Goal: Information Seeking & Learning: Check status

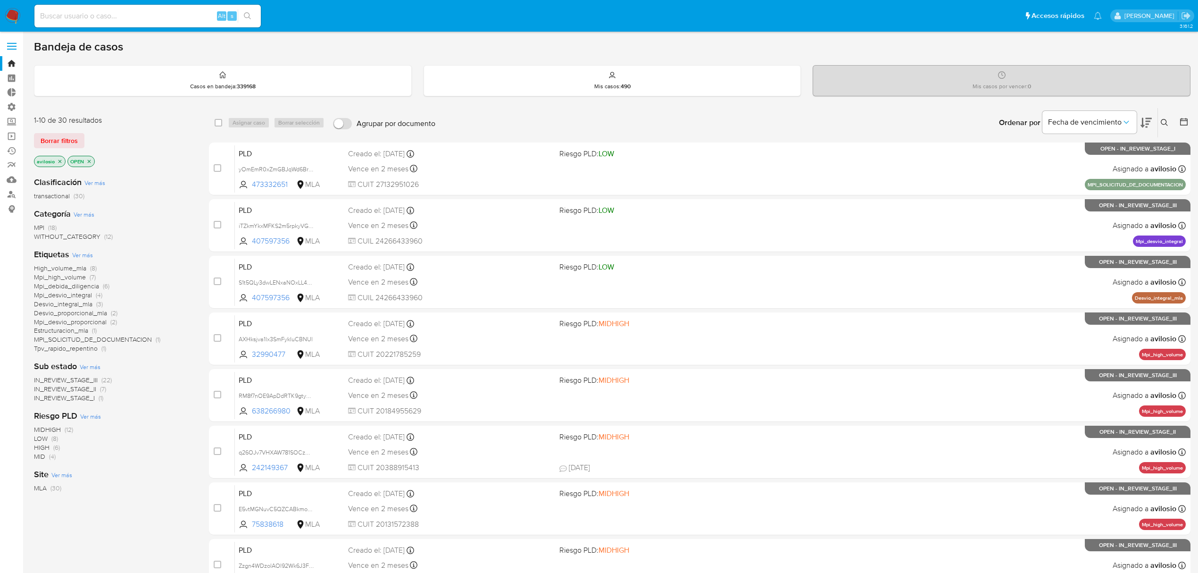
click at [42, 226] on span "MPI" at bounding box center [39, 227] width 10 height 9
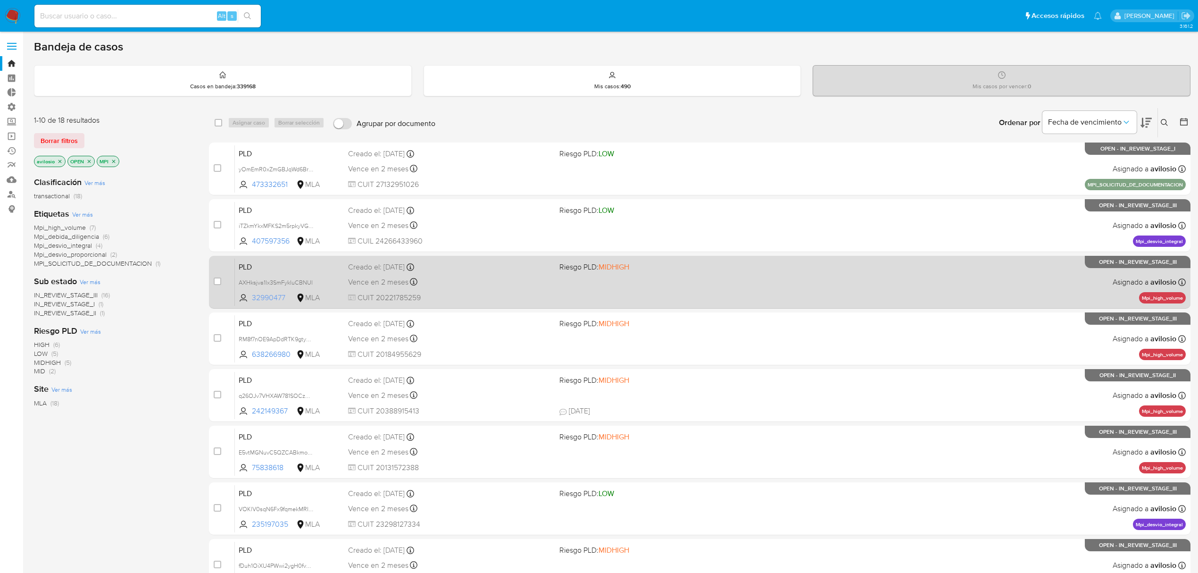
click at [266, 297] on span "32990477" at bounding box center [273, 297] width 42 height 10
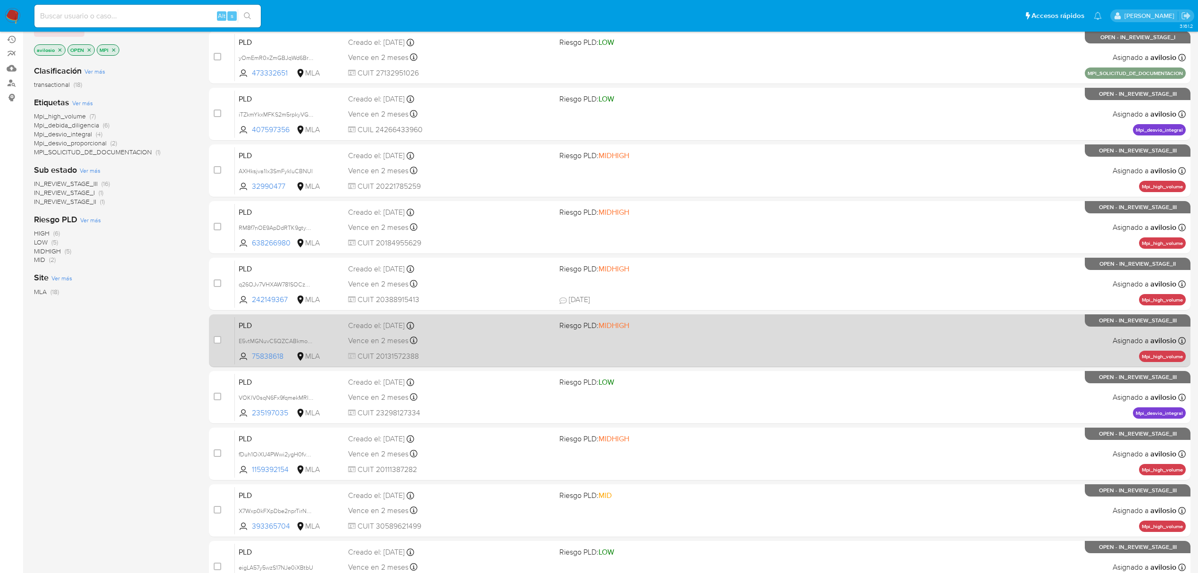
scroll to position [206, 0]
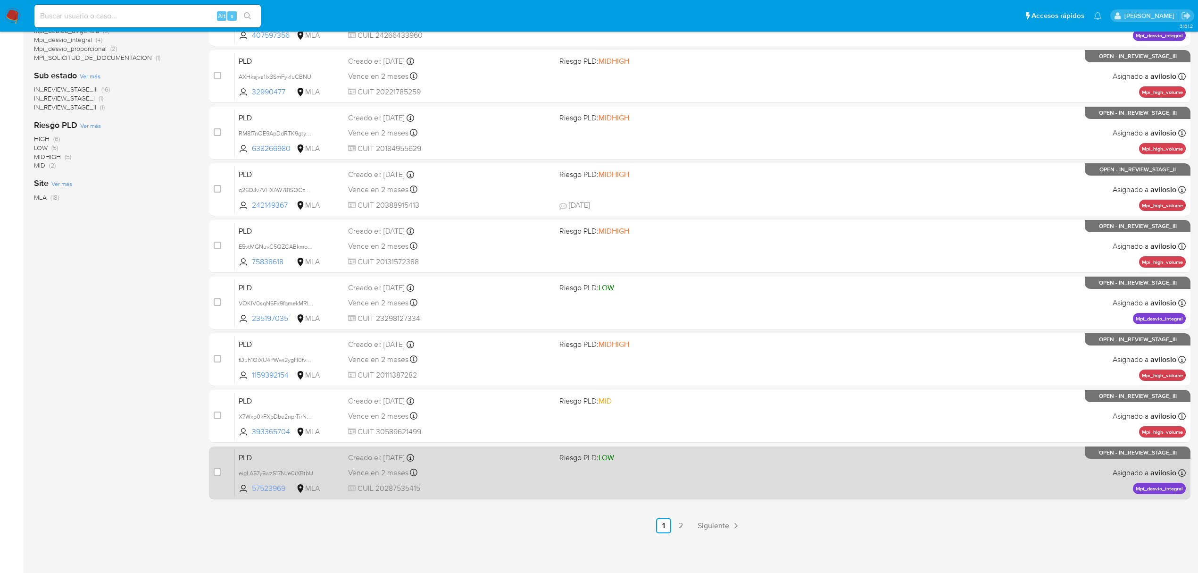
click at [271, 485] on span "57523969" at bounding box center [273, 488] width 42 height 10
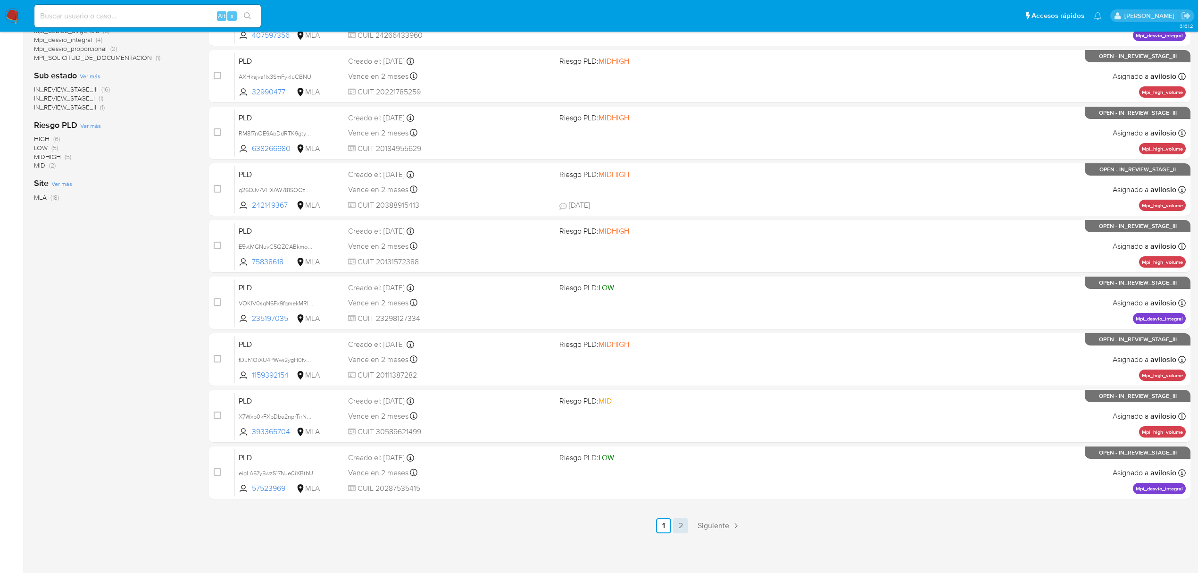
click at [681, 527] on link "2" at bounding box center [680, 525] width 15 height 15
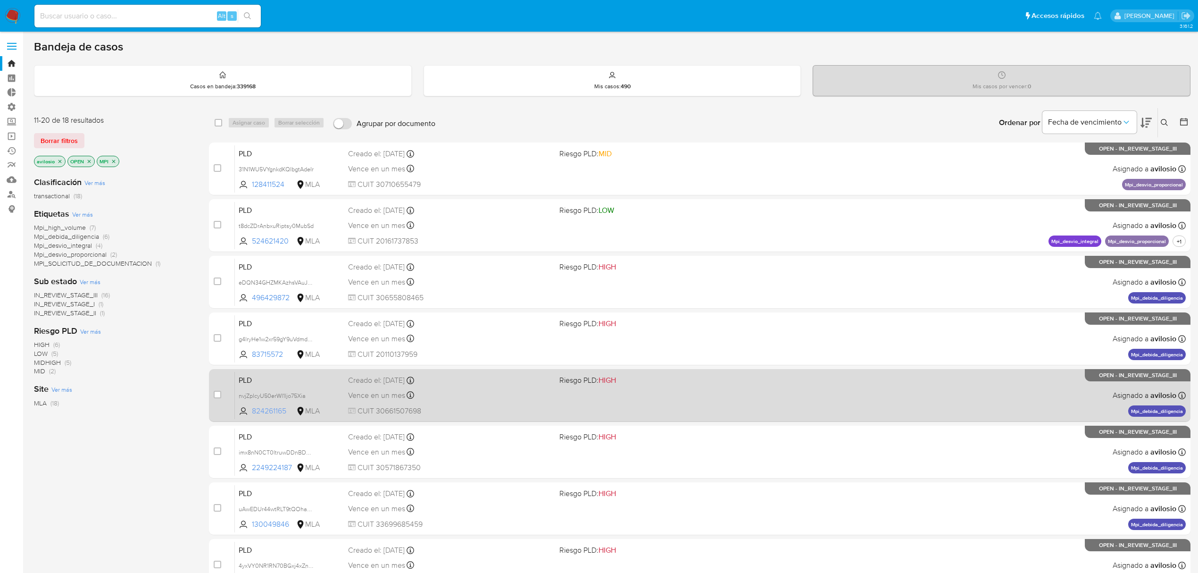
click at [276, 411] on span "824261165" at bounding box center [273, 411] width 42 height 10
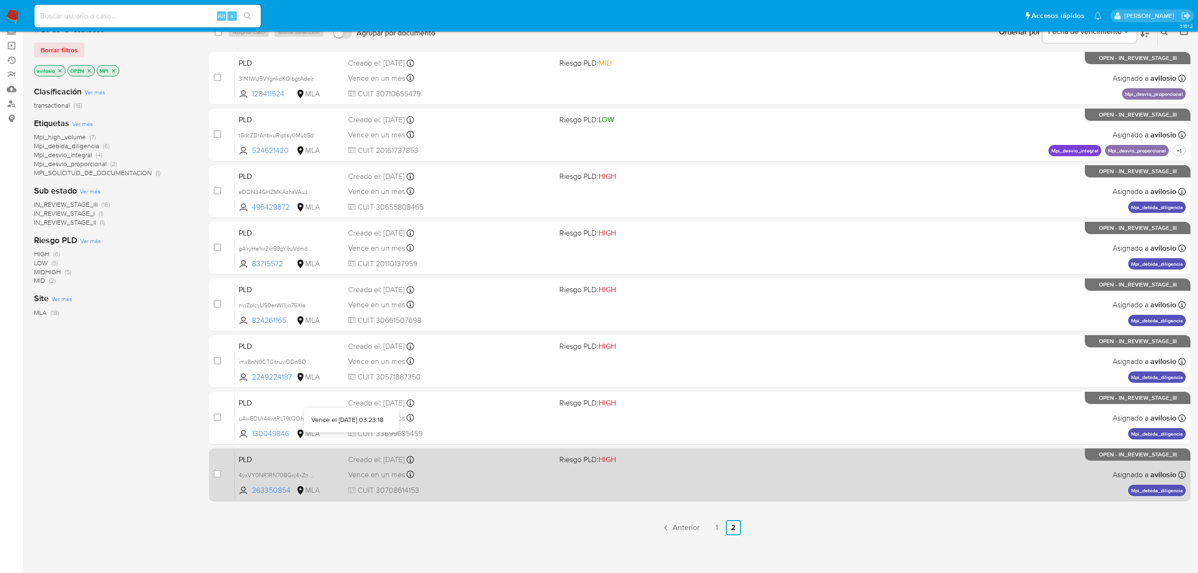
scroll to position [92, 0]
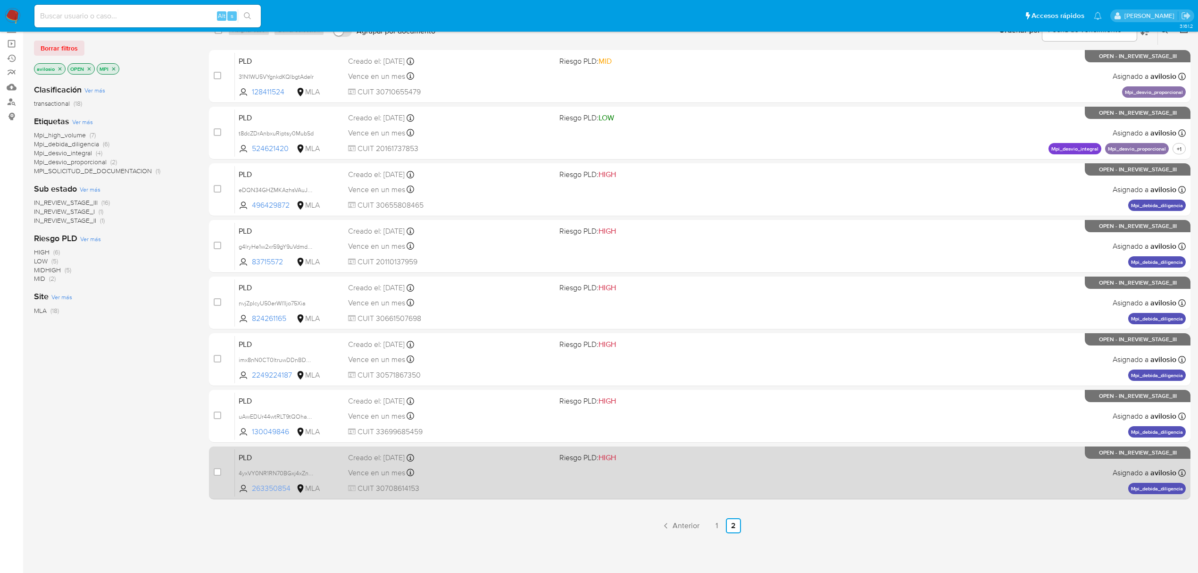
click at [270, 489] on span "263350854" at bounding box center [273, 488] width 42 height 10
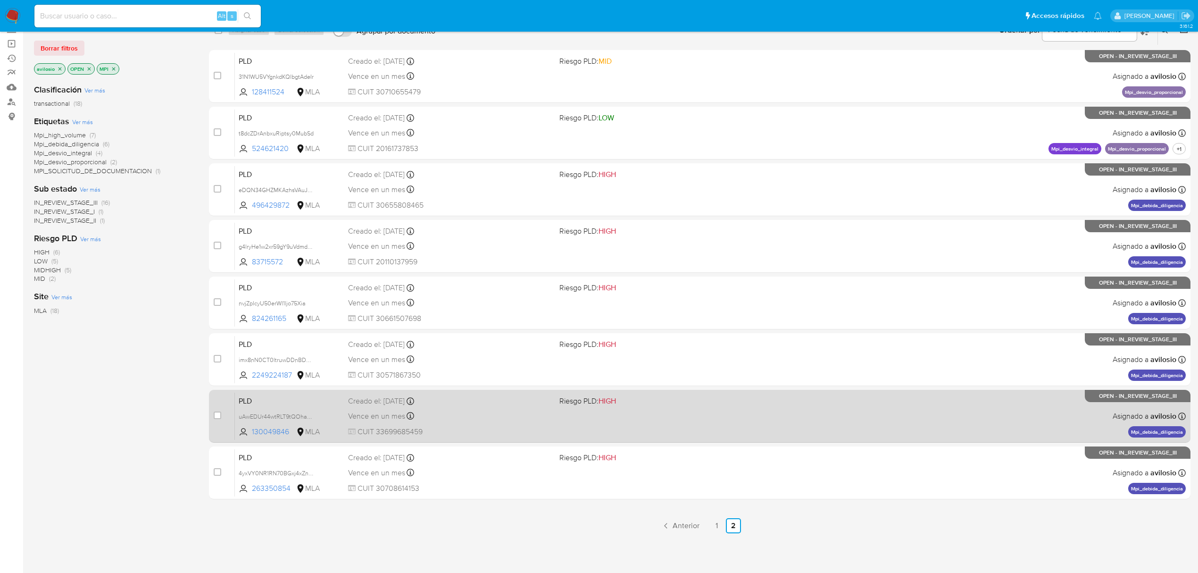
click at [262, 407] on div "PLD uAwEDUr44wtRLT9tQOhaFKPr 130049846 MLA Riesgo PLD: HIGH Creado el: 12/09/20…" at bounding box center [710, 416] width 951 height 48
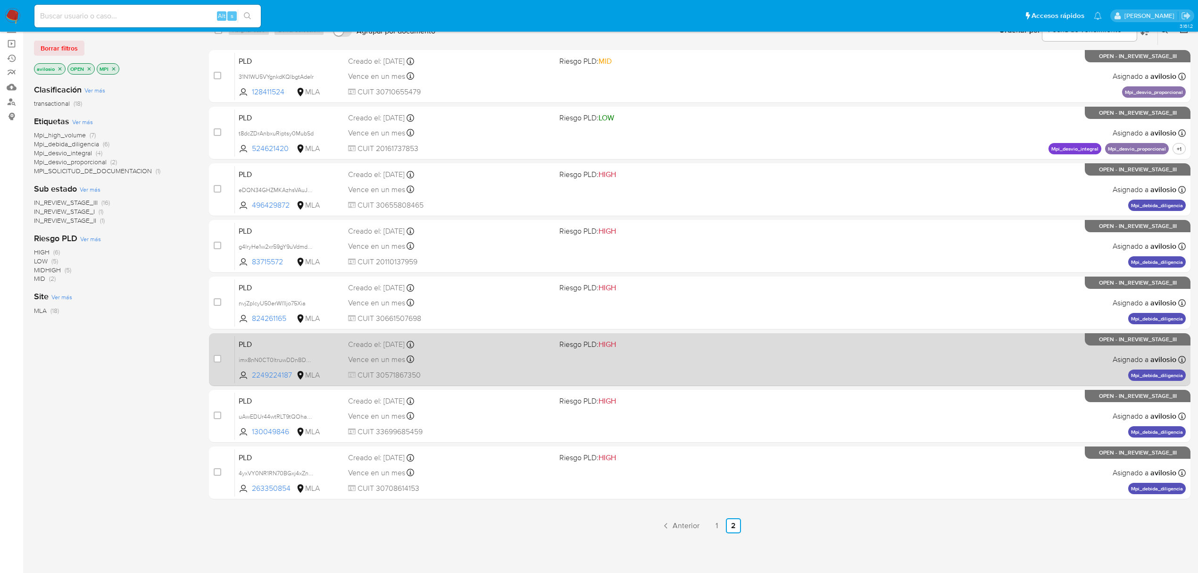
click at [278, 344] on span "PLD" at bounding box center [290, 343] width 102 height 12
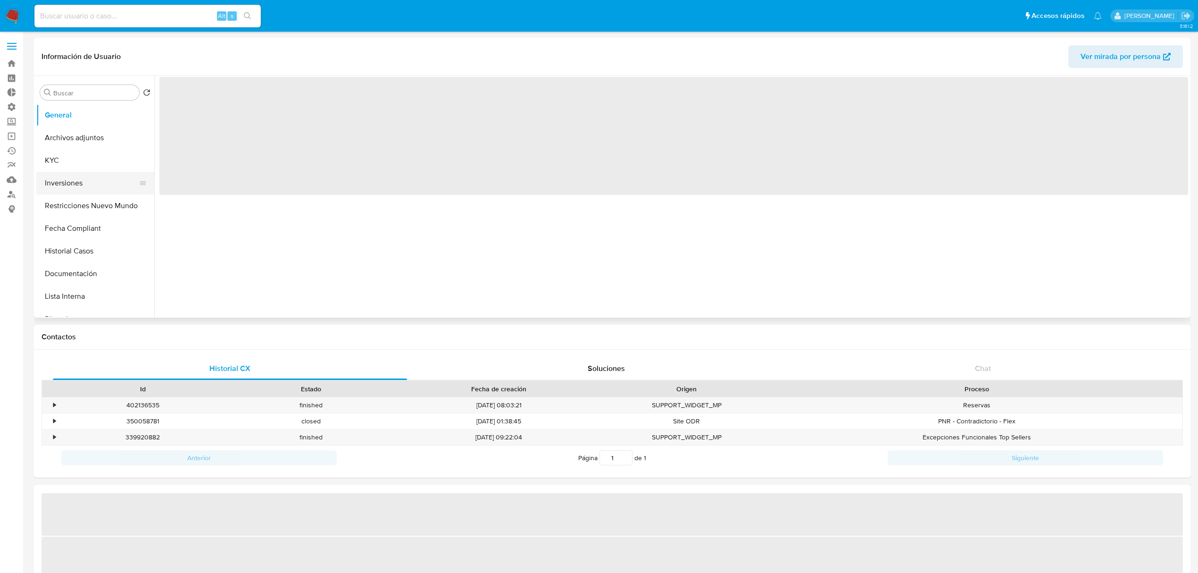
click at [80, 183] on button "Inversiones" at bounding box center [91, 183] width 110 height 23
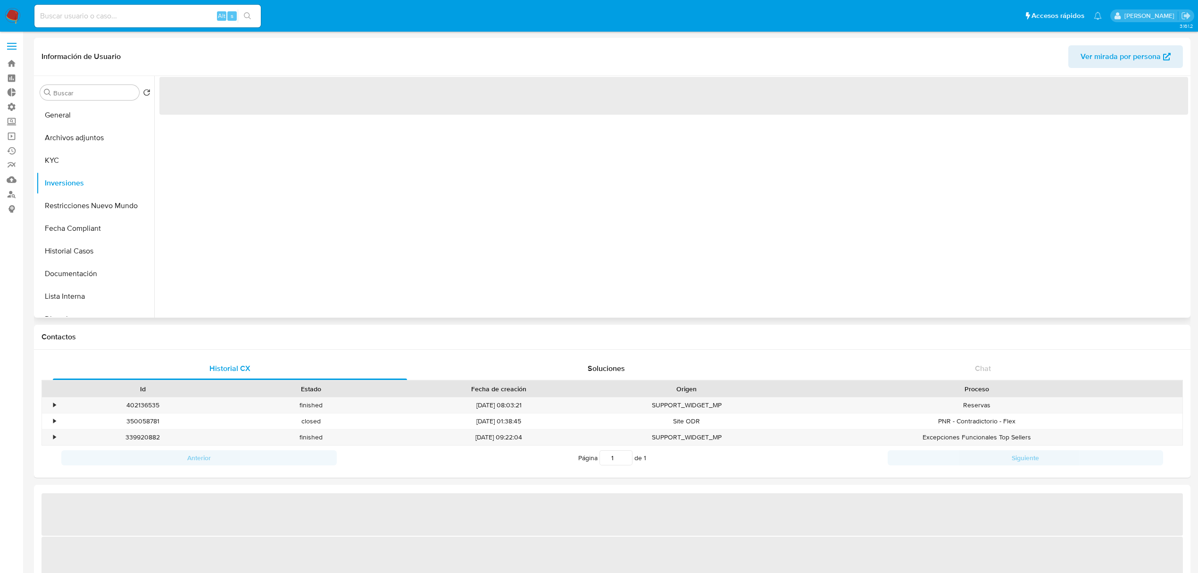
select select "10"
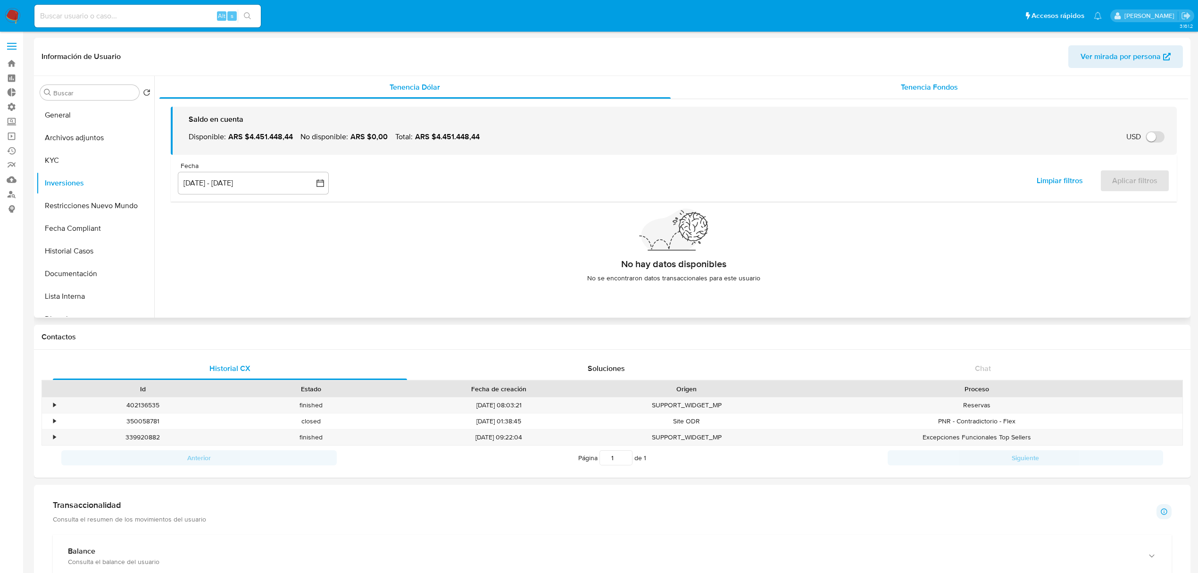
click at [970, 94] on div "Tenencia Fondos" at bounding box center [930, 87] width 518 height 23
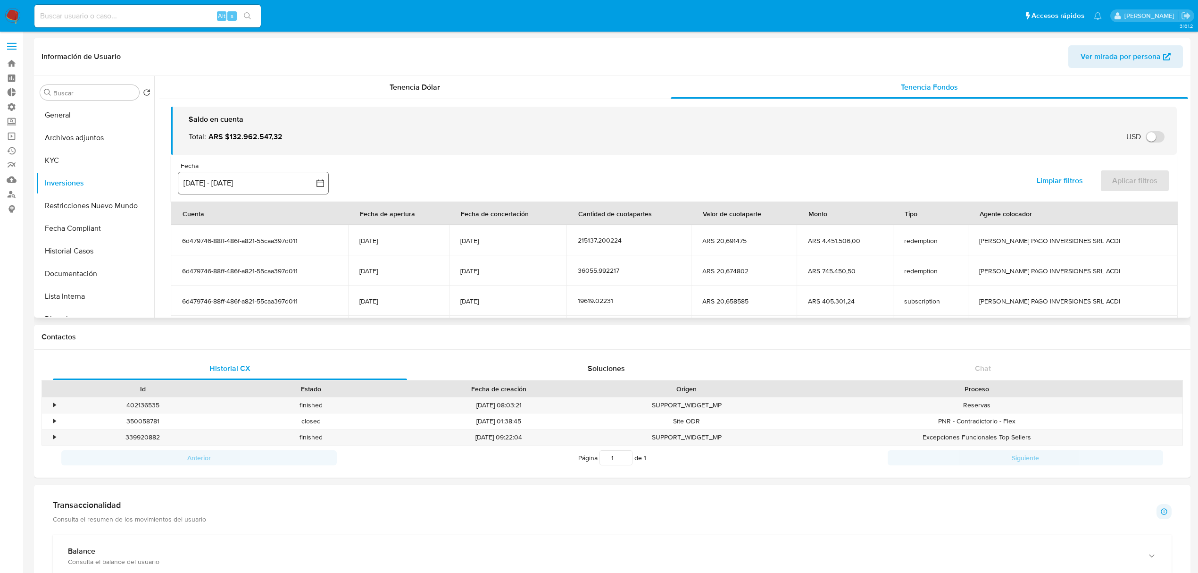
click at [216, 183] on button "[DATE] - [DATE]" at bounding box center [253, 183] width 151 height 23
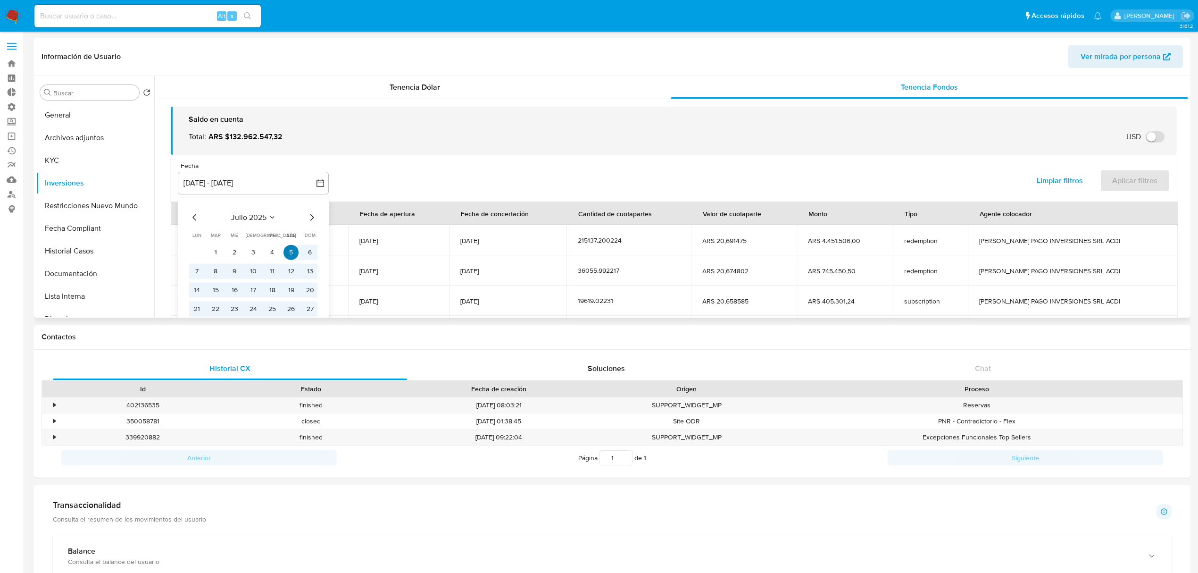
click at [291, 251] on button "5" at bounding box center [290, 251] width 15 height 15
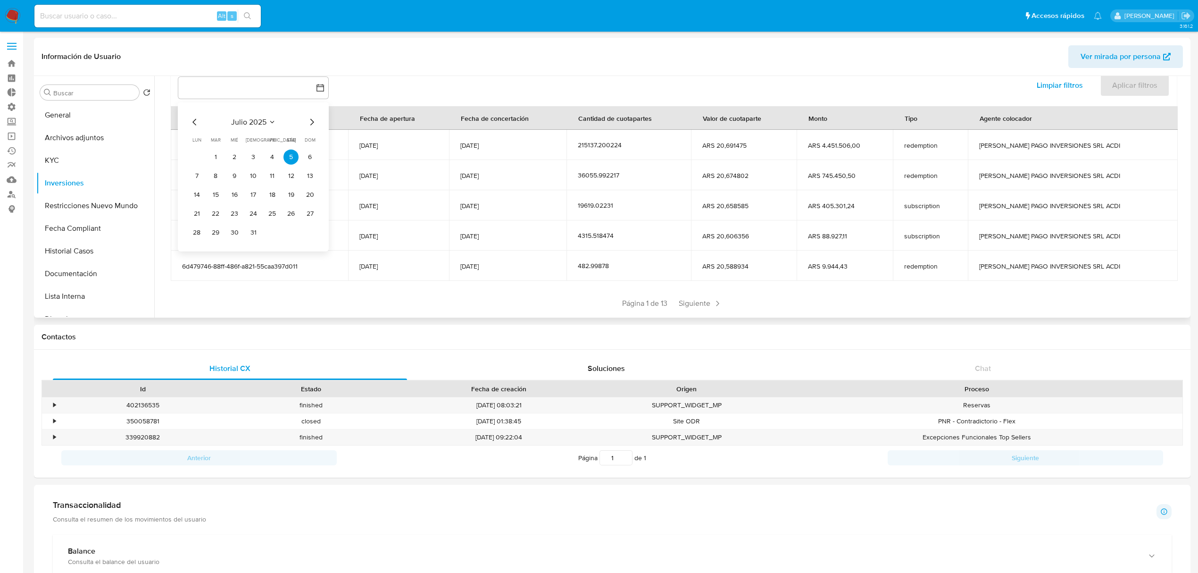
scroll to position [116, 0]
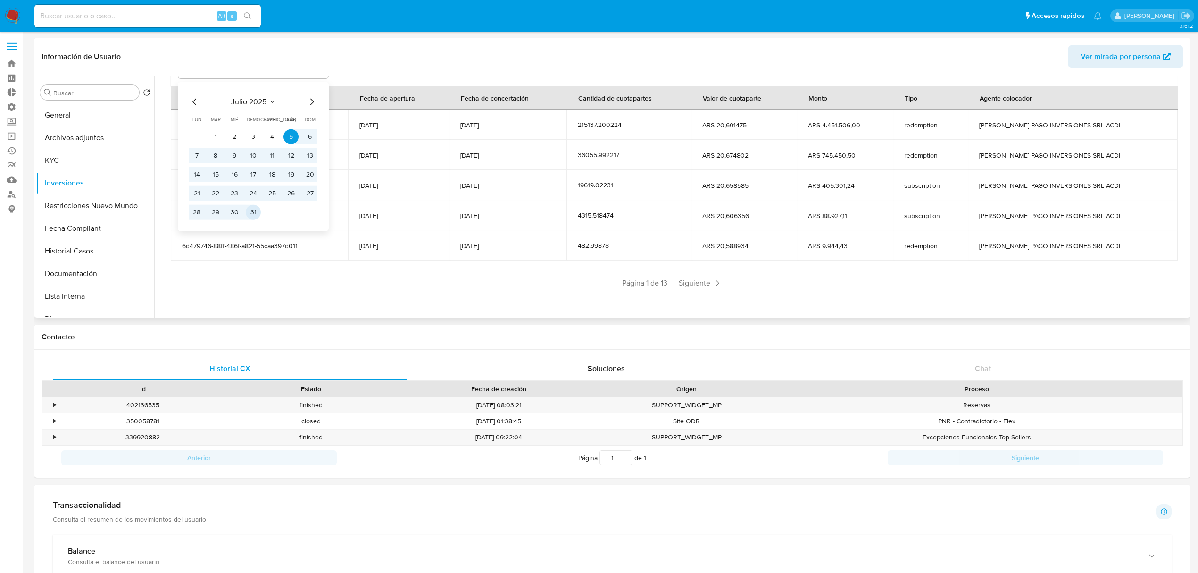
click at [259, 212] on button "31" at bounding box center [253, 211] width 15 height 15
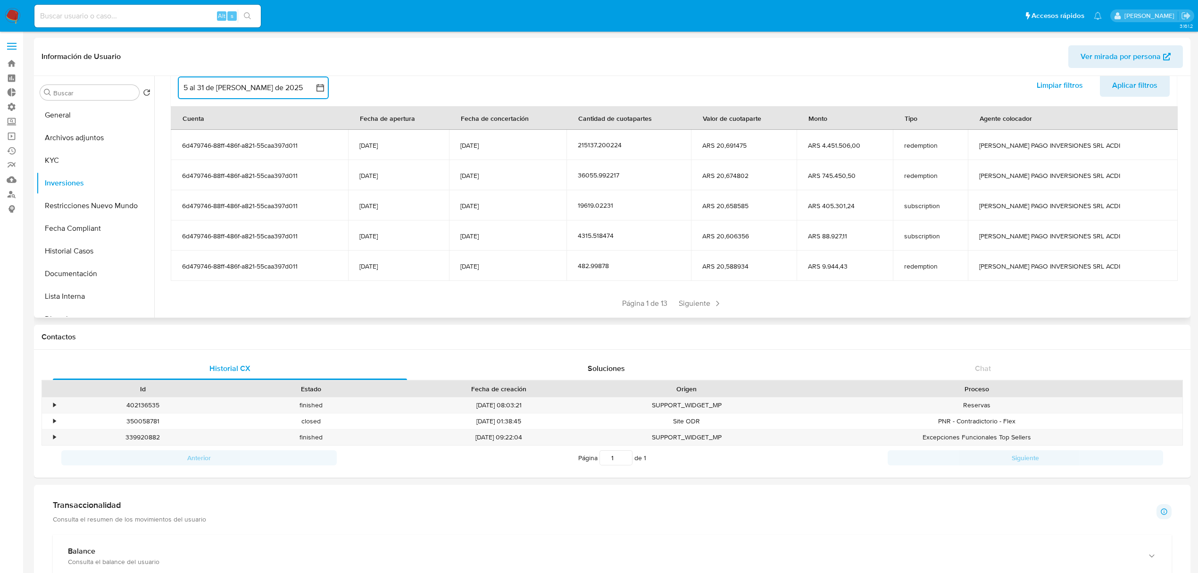
scroll to position [0, 0]
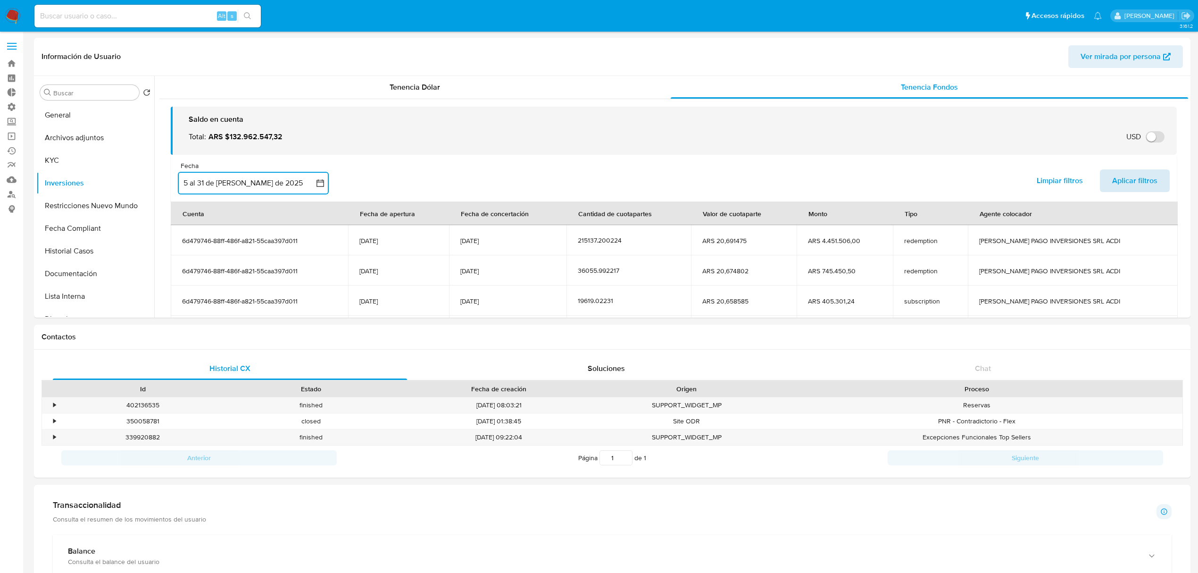
click at [1112, 185] on span "Aplicar filtros" at bounding box center [1134, 180] width 45 height 21
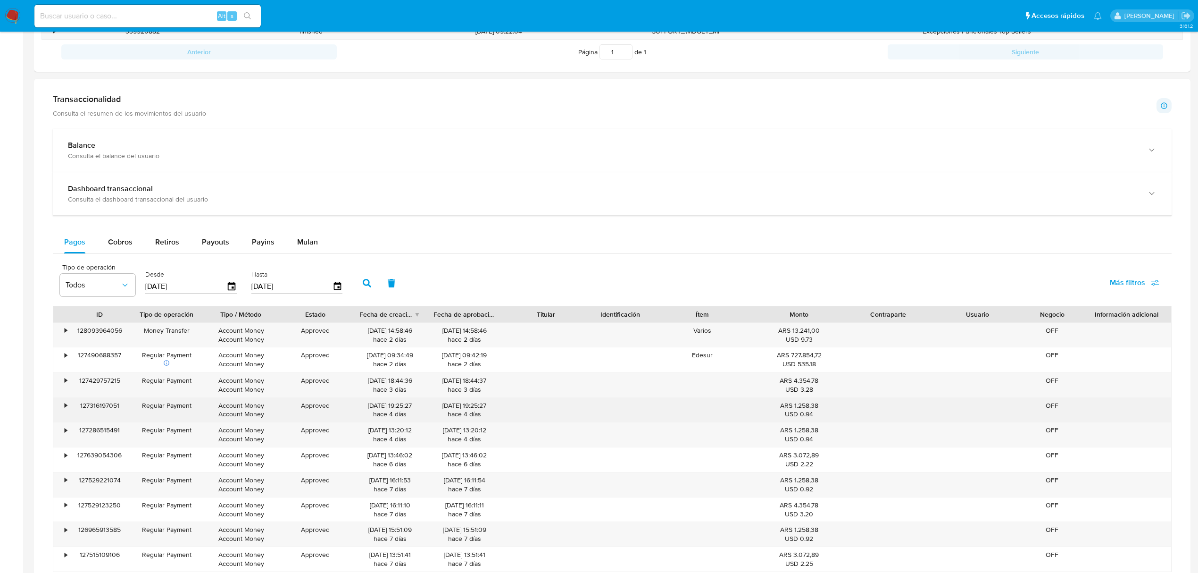
scroll to position [280, 0]
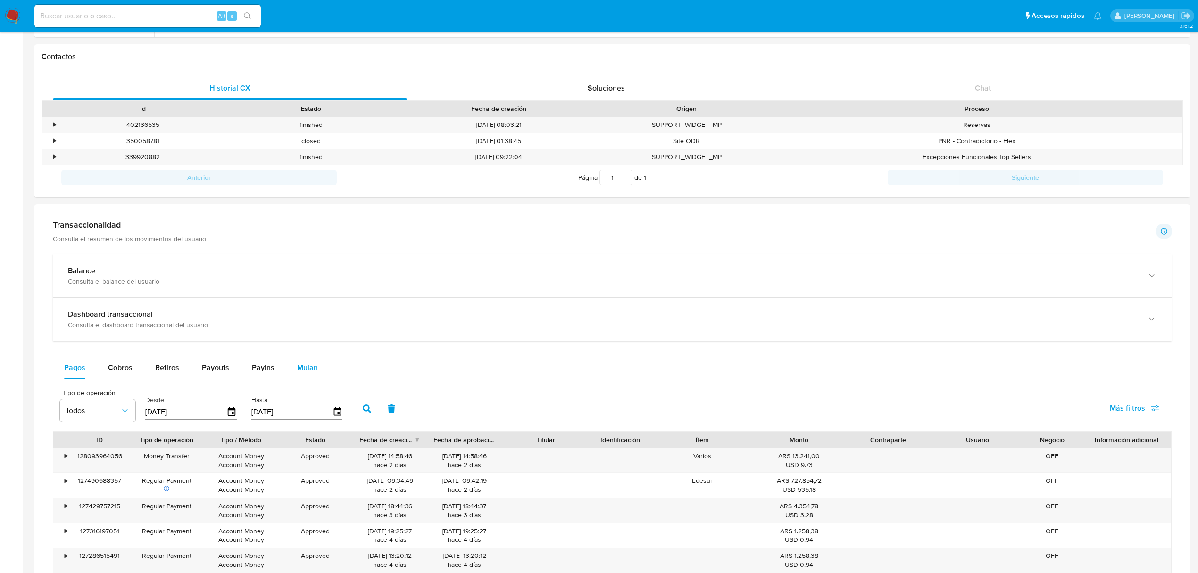
click at [307, 371] on span "Mulan" at bounding box center [307, 367] width 21 height 11
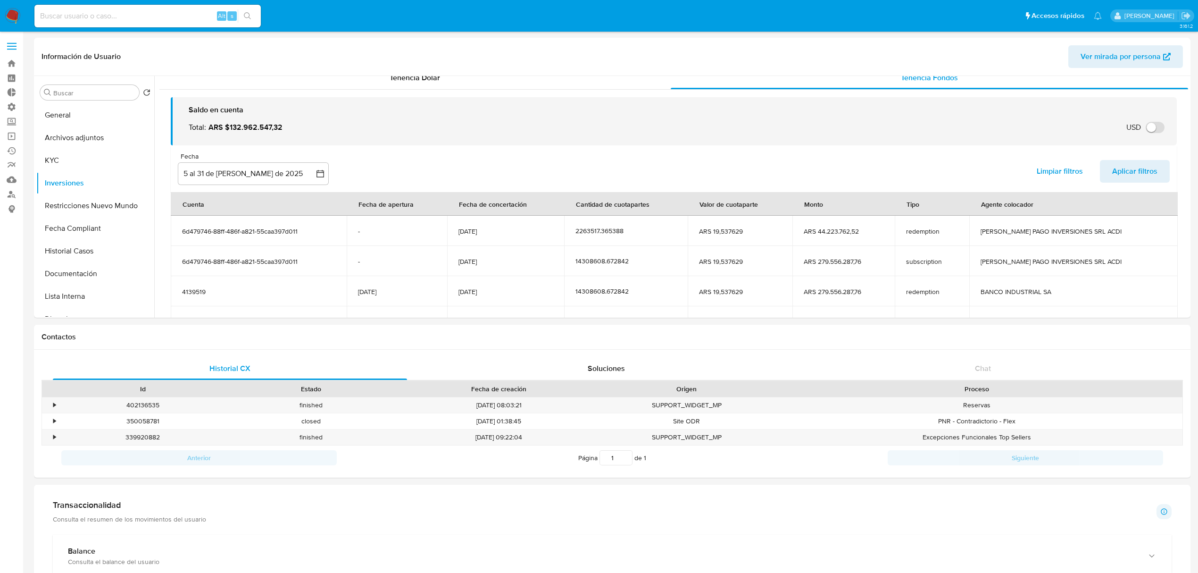
scroll to position [0, 0]
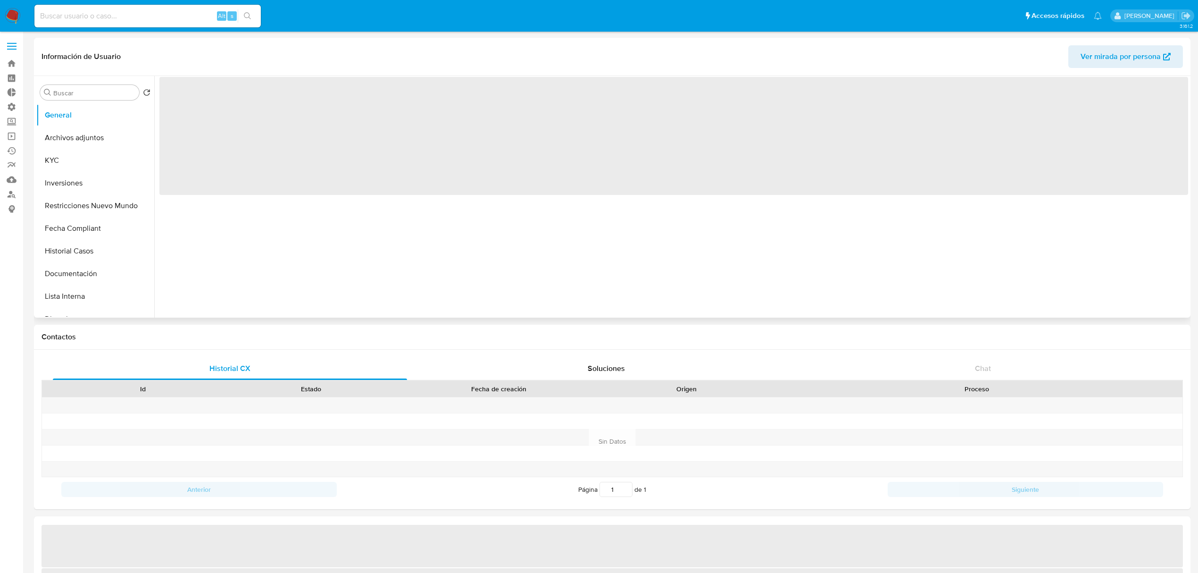
select select "10"
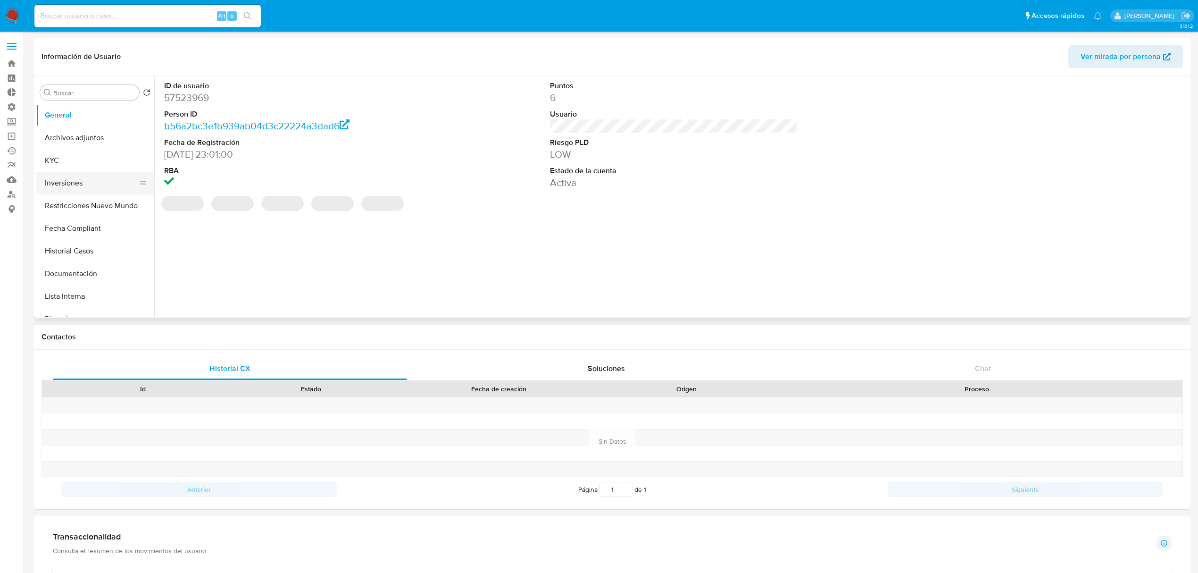
click at [72, 192] on button "Inversiones" at bounding box center [91, 183] width 110 height 23
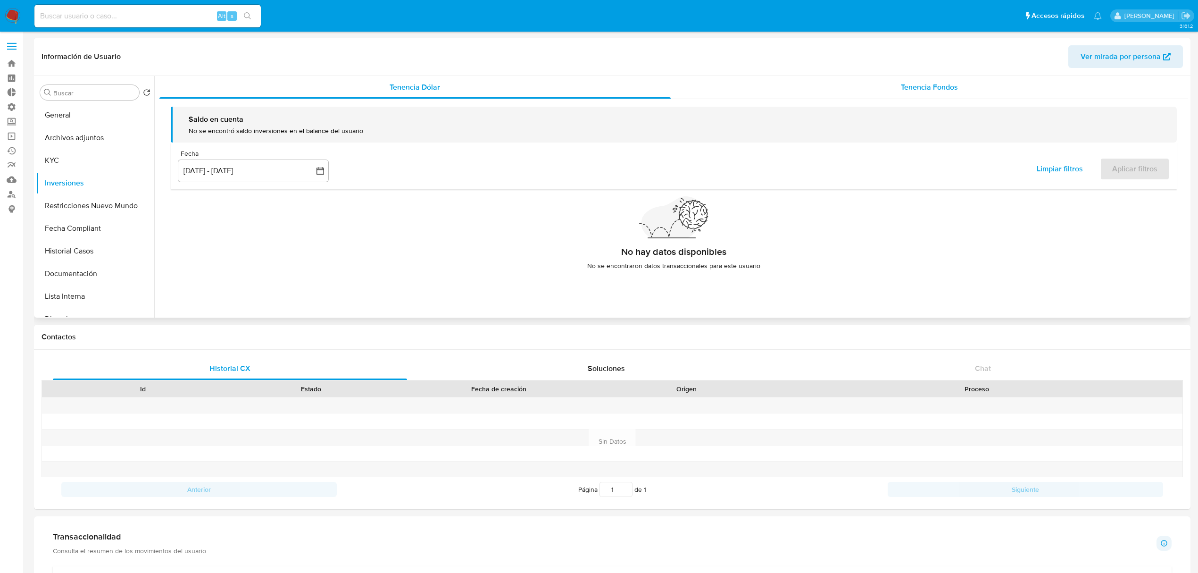
drag, startPoint x: 917, startPoint y: 87, endPoint x: 901, endPoint y: 94, distance: 18.0
click at [917, 87] on span "Tenencia Fondos" at bounding box center [929, 87] width 57 height 11
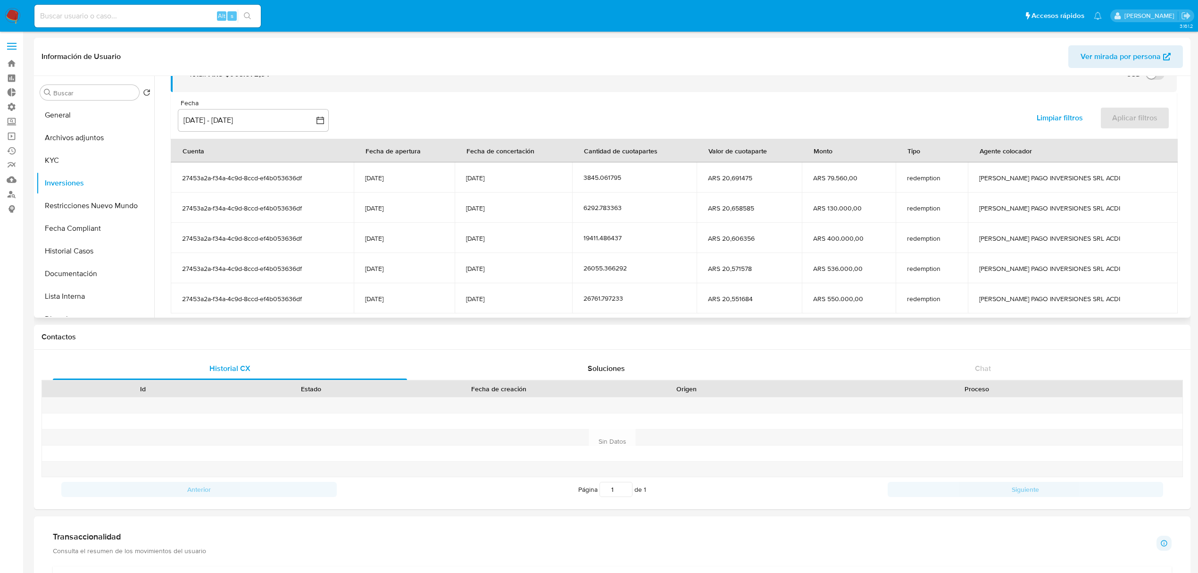
scroll to position [116, 0]
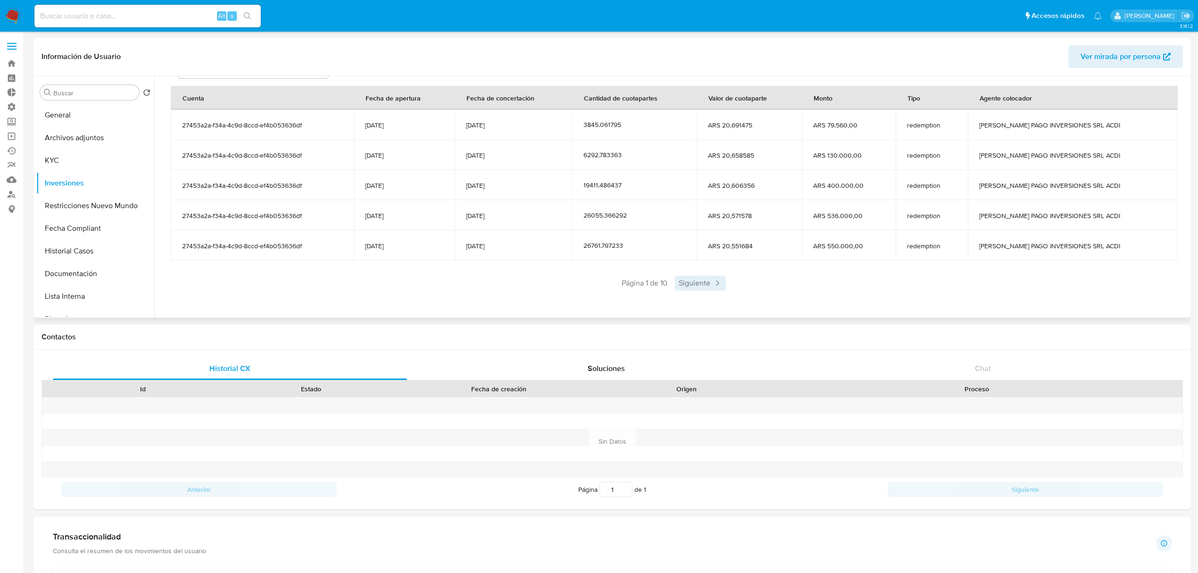
click at [706, 280] on span "Siguiente" at bounding box center [700, 282] width 51 height 15
click at [710, 279] on span "Siguiente" at bounding box center [728, 282] width 51 height 15
click at [724, 280] on span "Siguiente" at bounding box center [728, 282] width 51 height 15
click at [726, 280] on span "Siguiente" at bounding box center [728, 282] width 51 height 15
click at [728, 280] on span "Siguiente" at bounding box center [728, 282] width 51 height 15
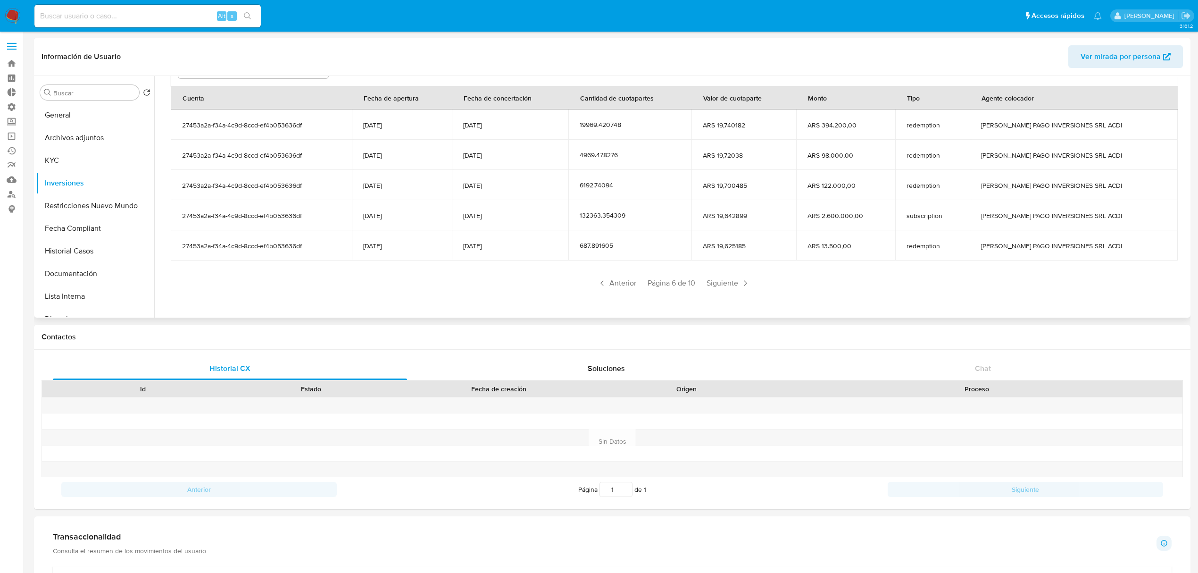
click at [728, 280] on span "Siguiente" at bounding box center [728, 282] width 51 height 15
click at [723, 284] on span "Siguiente" at bounding box center [728, 282] width 51 height 15
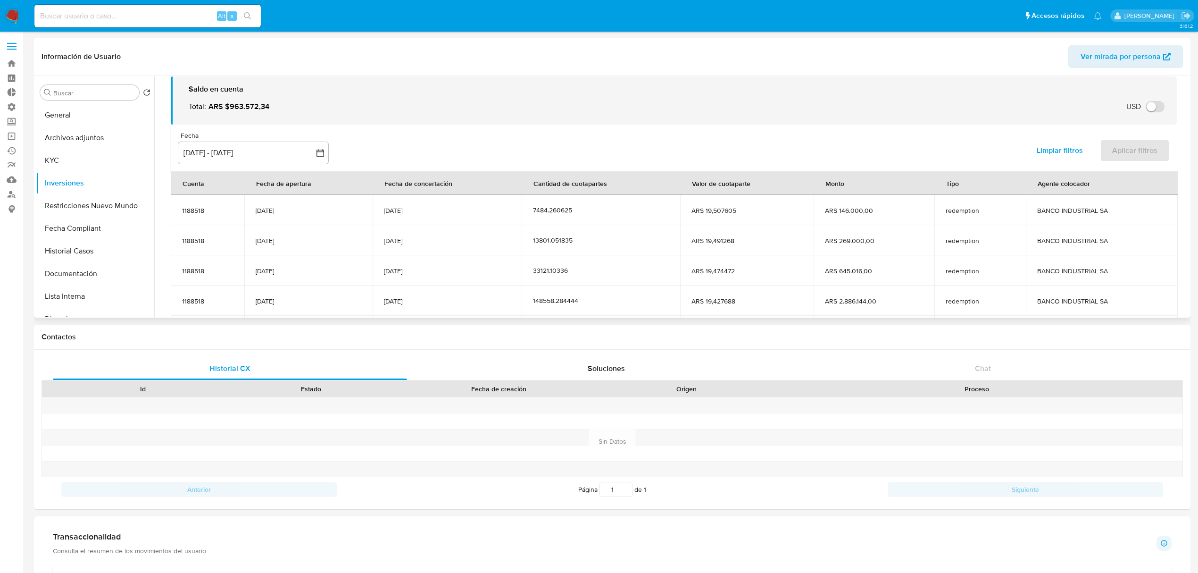
scroll to position [0, 0]
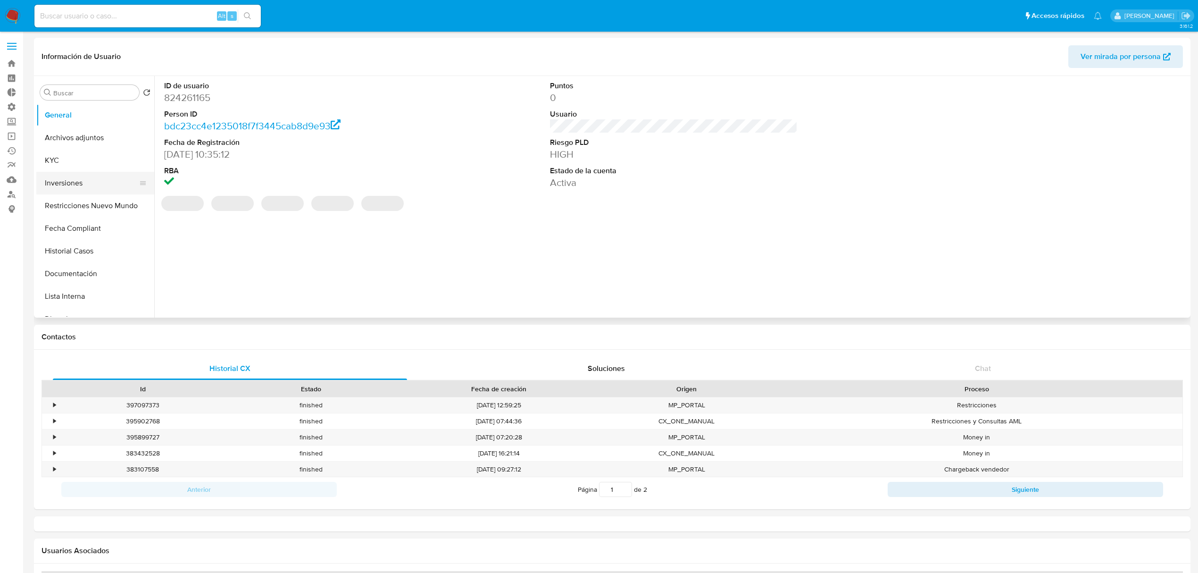
click at [104, 182] on button "Inversiones" at bounding box center [91, 183] width 110 height 23
select select "10"
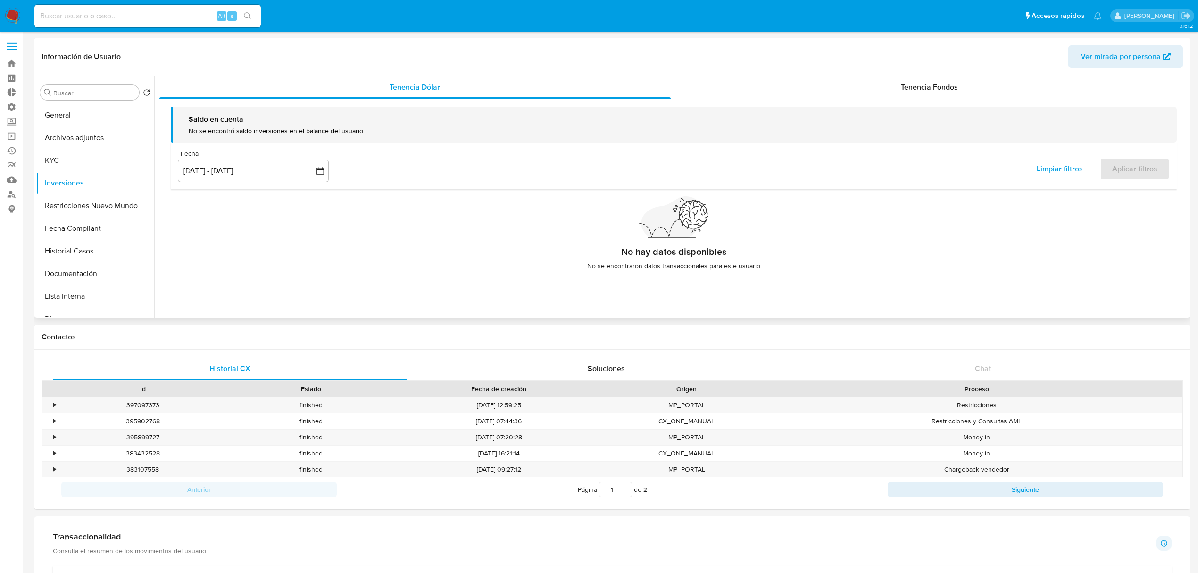
click at [904, 71] on div "Información de Usuario Ver mirada por persona" at bounding box center [612, 57] width 1156 height 38
click at [905, 87] on span "Tenencia Fondos" at bounding box center [929, 87] width 57 height 11
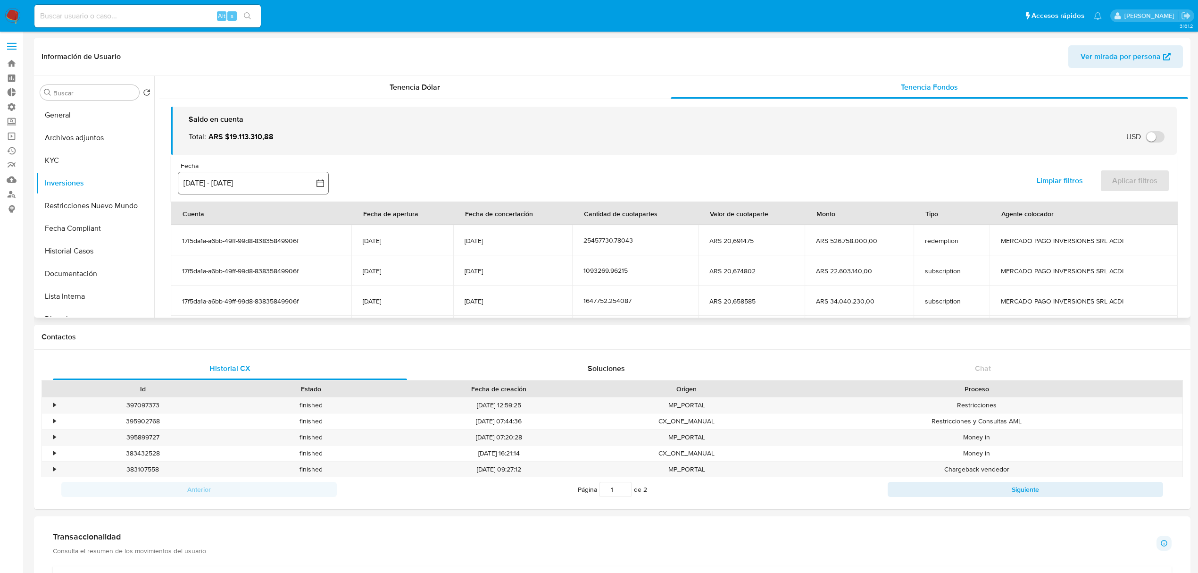
click at [213, 183] on button "[DATE] - [DATE]" at bounding box center [253, 183] width 151 height 23
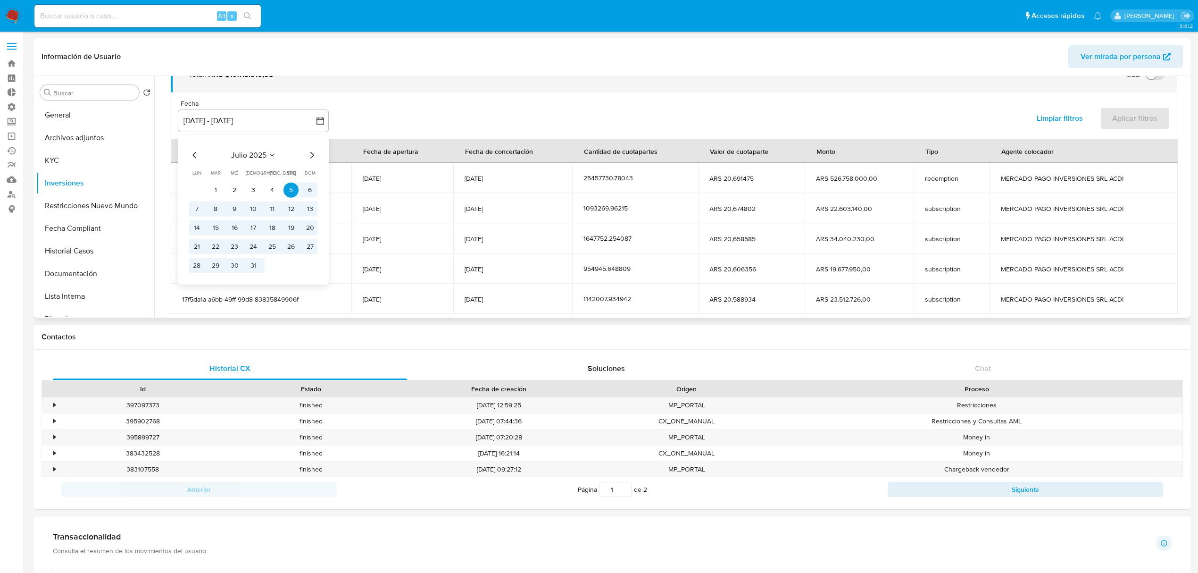
scroll to position [116, 0]
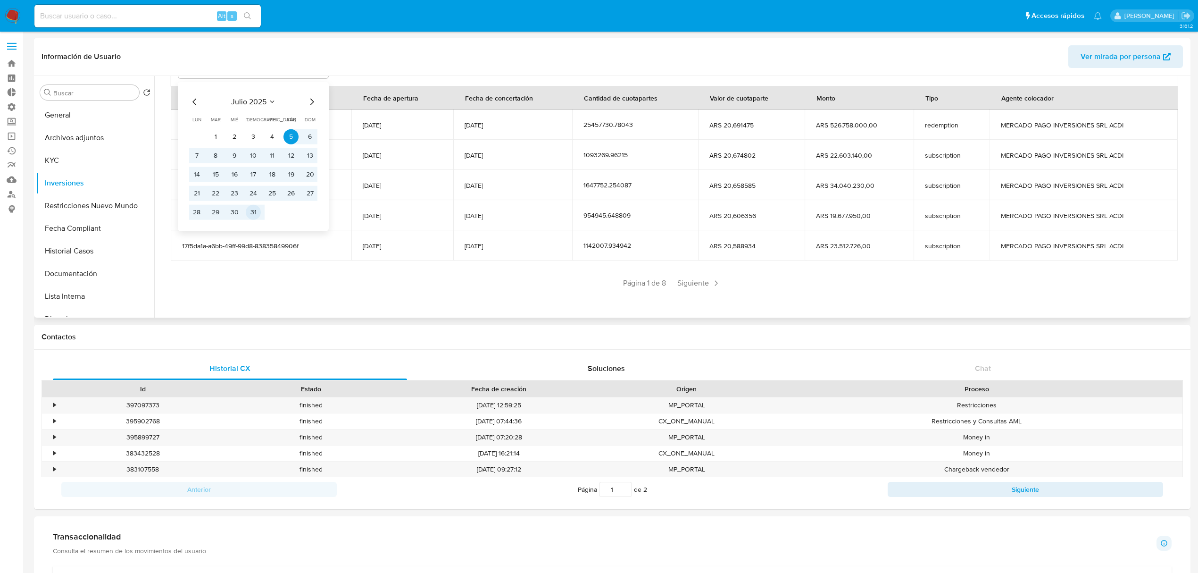
click at [253, 214] on button "31" at bounding box center [253, 211] width 15 height 15
click at [214, 131] on button "1" at bounding box center [215, 136] width 15 height 15
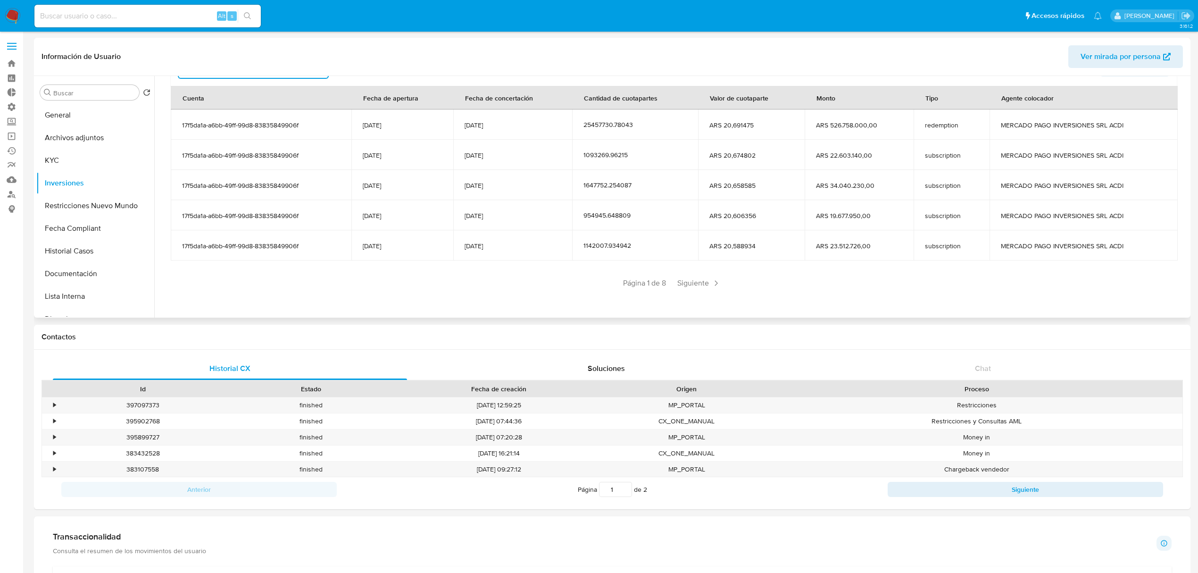
scroll to position [95, 0]
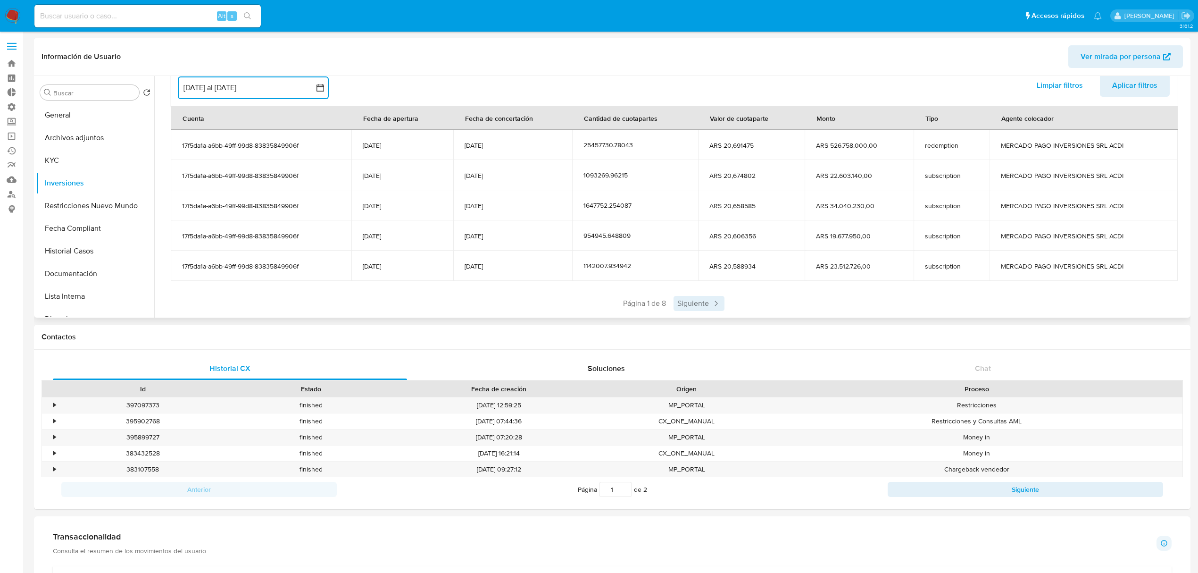
click at [684, 302] on span "Siguiente" at bounding box center [698, 303] width 51 height 15
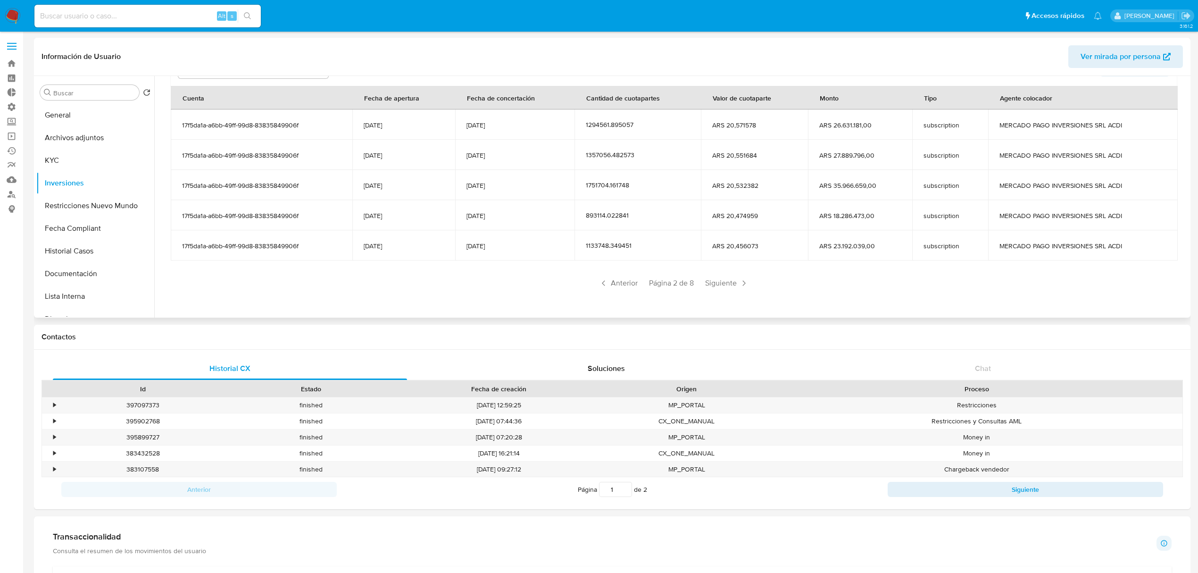
drag, startPoint x: 697, startPoint y: 304, endPoint x: 694, endPoint y: 308, distance: 5.1
click at [694, 308] on div "Saldo en cuenta Total : ARS $19.113.310,88 USD Cambiar entre moneda local y USD…" at bounding box center [673, 148] width 1029 height 330
click at [724, 280] on span "Siguiente" at bounding box center [726, 282] width 51 height 15
click at [734, 283] on span "Siguiente" at bounding box center [726, 282] width 51 height 15
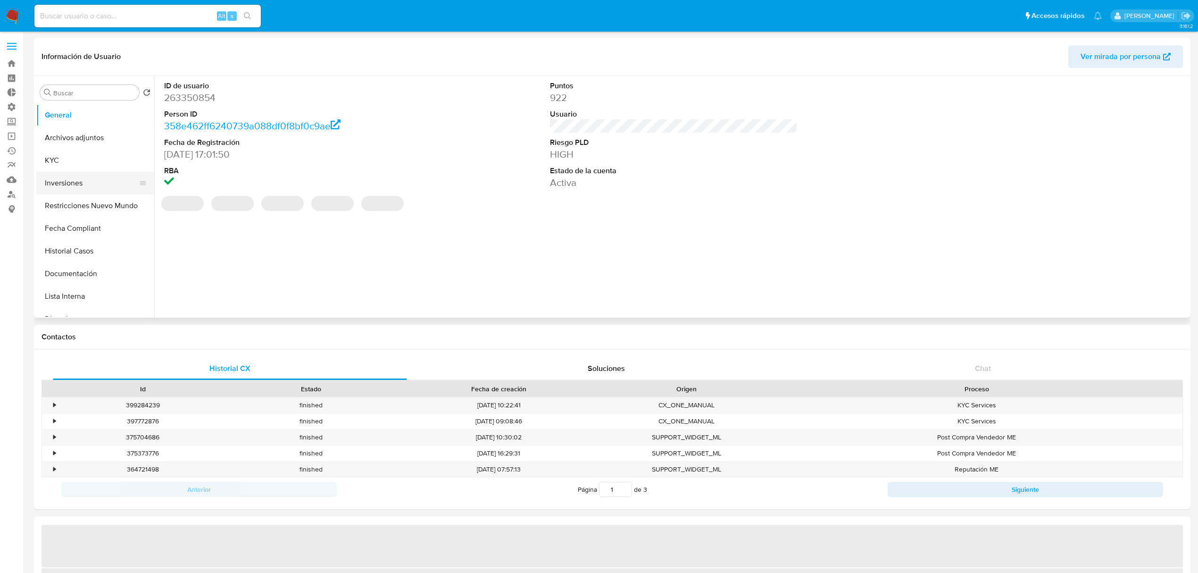
select select "10"
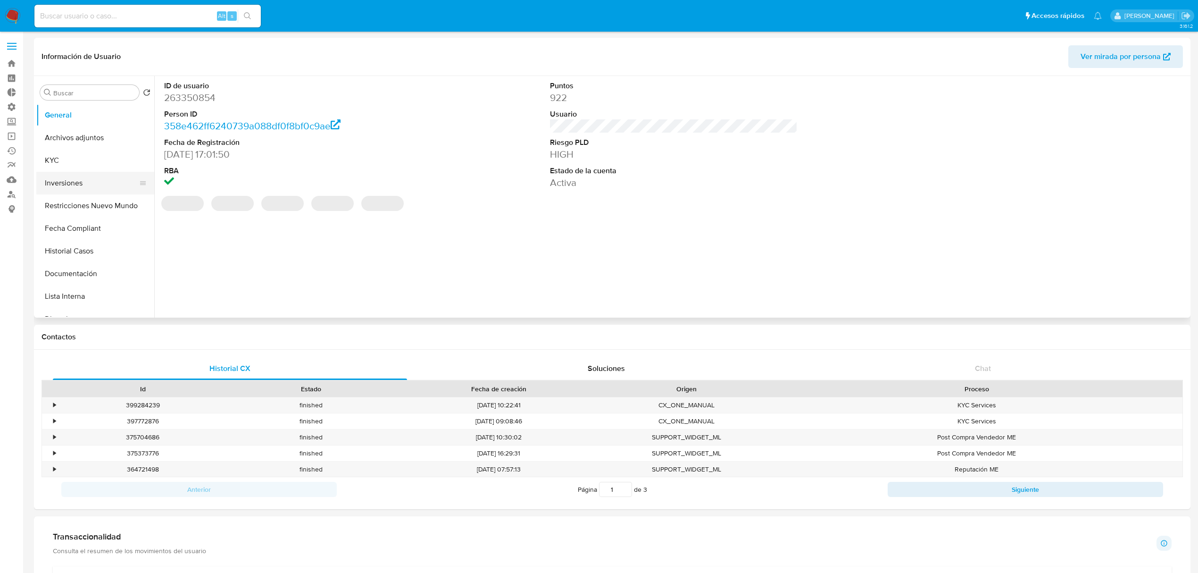
click at [44, 188] on button "Inversiones" at bounding box center [91, 183] width 110 height 23
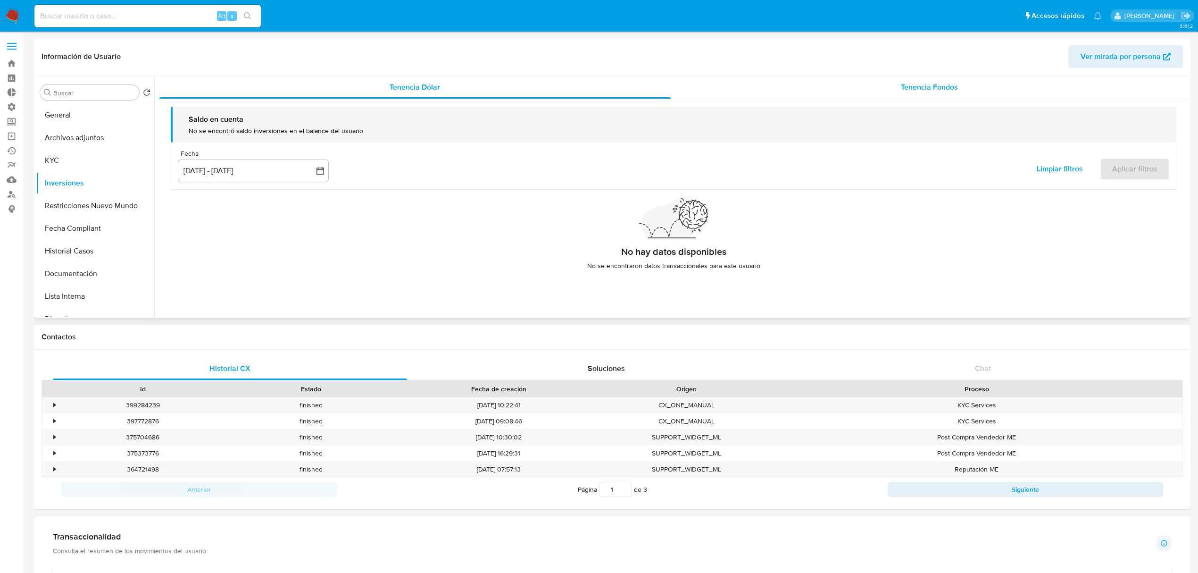
click at [947, 91] on span "Tenencia Fondos" at bounding box center [929, 87] width 57 height 11
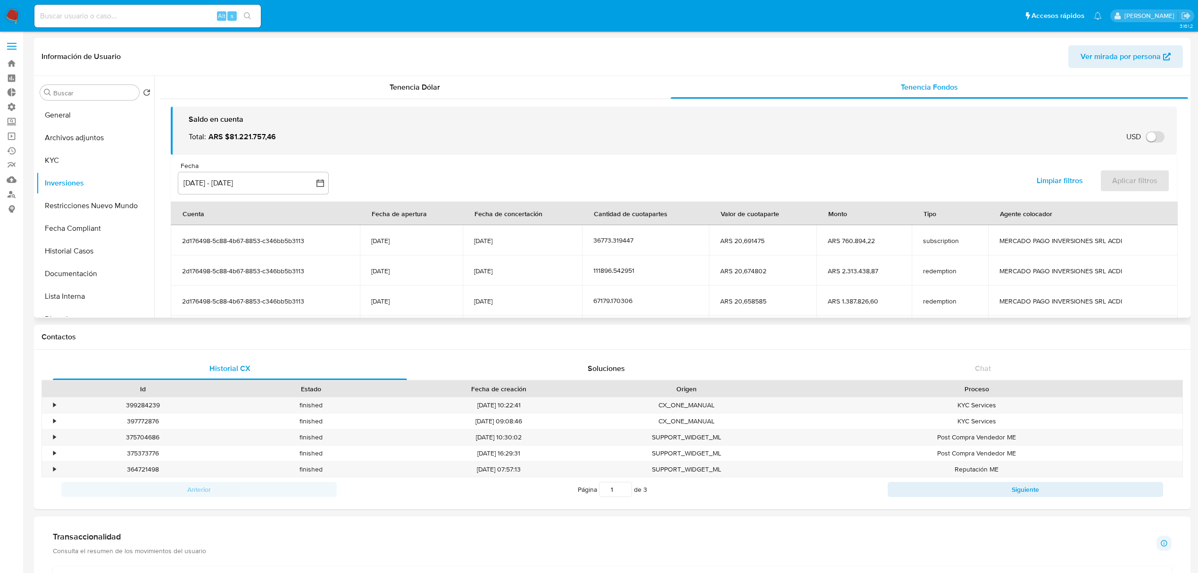
click at [248, 195] on div "Fecha inputDatePicker 5 jul 2025 - 2 oct 2025 5-07-2025:2-10-2025 Limpiar filtr…" at bounding box center [674, 178] width 1006 height 47
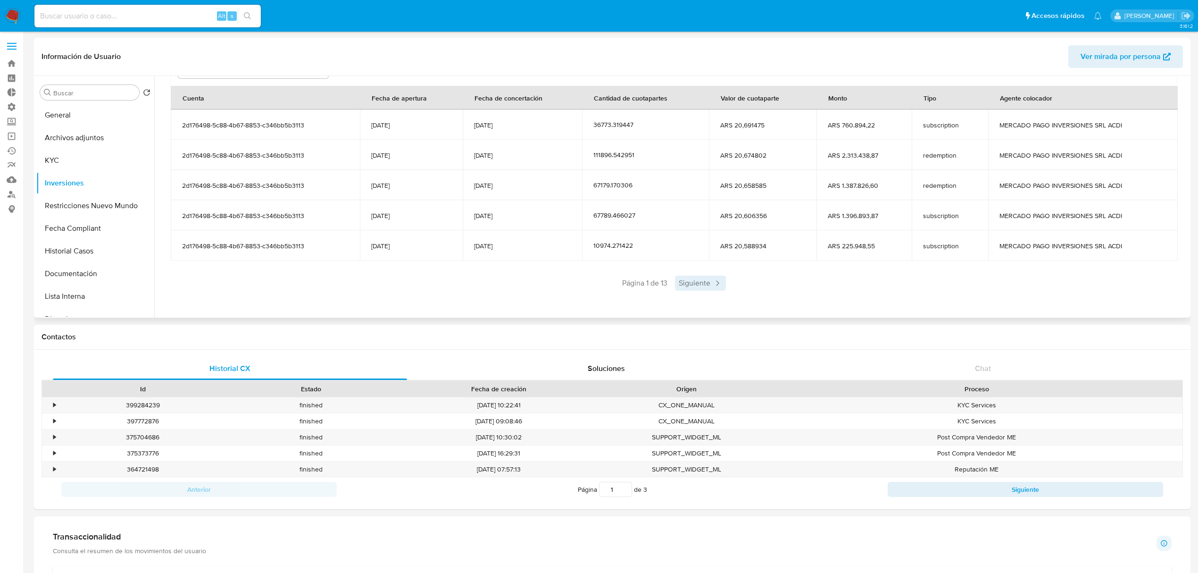
click at [710, 281] on span "Siguiente" at bounding box center [700, 282] width 51 height 15
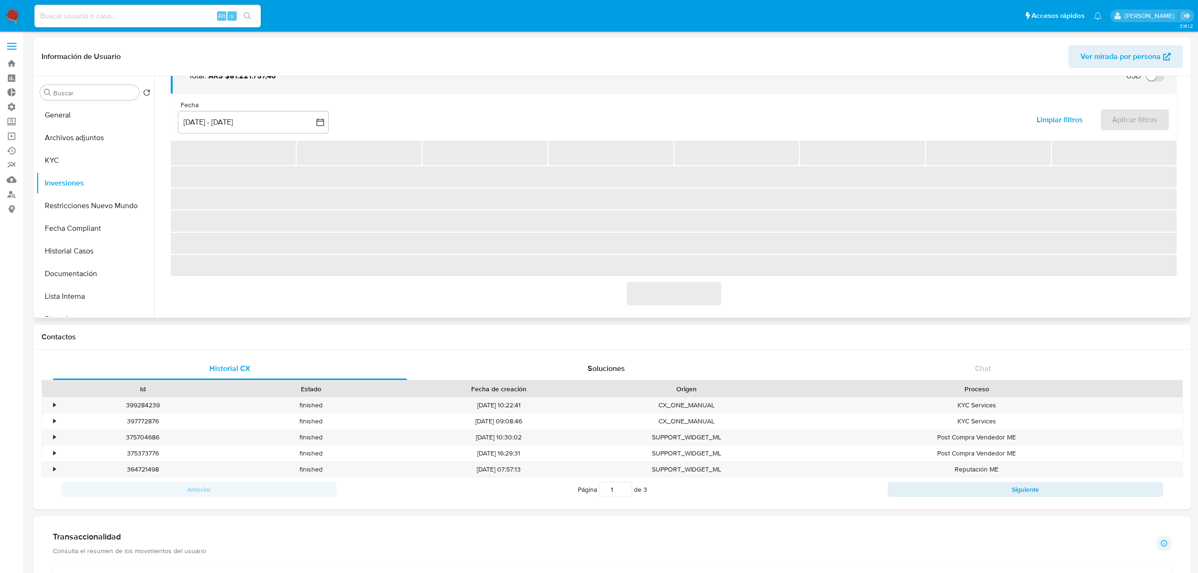
click at [710, 282] on span "‌" at bounding box center [674, 294] width 94 height 24
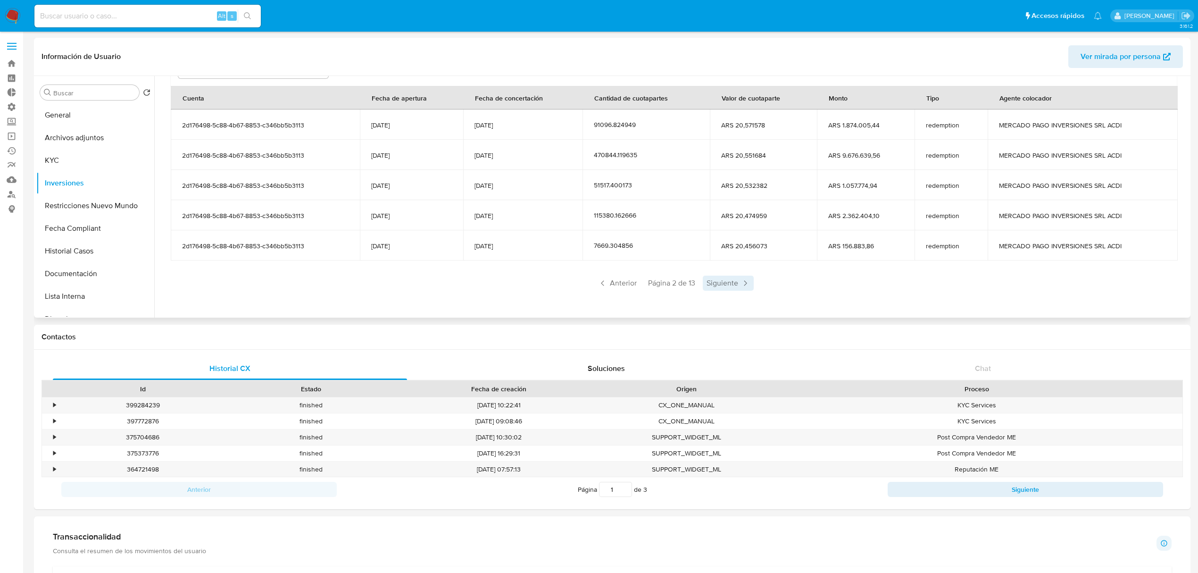
click at [706, 287] on span "Siguiente" at bounding box center [728, 282] width 51 height 15
click at [729, 292] on div "Saldo en cuenta Total : ARS $81.221.757,46 USD Cambiar entre moneda local y USD…" at bounding box center [673, 148] width 1029 height 330
click at [736, 283] on span "Siguiente" at bounding box center [728, 282] width 51 height 15
click at [723, 300] on div "Saldo en cuenta Total : ARS $81.221.757,46 USD Cambiar entre moneda local y USD…" at bounding box center [673, 148] width 1029 height 330
click at [733, 284] on span "Siguiente" at bounding box center [728, 282] width 51 height 15
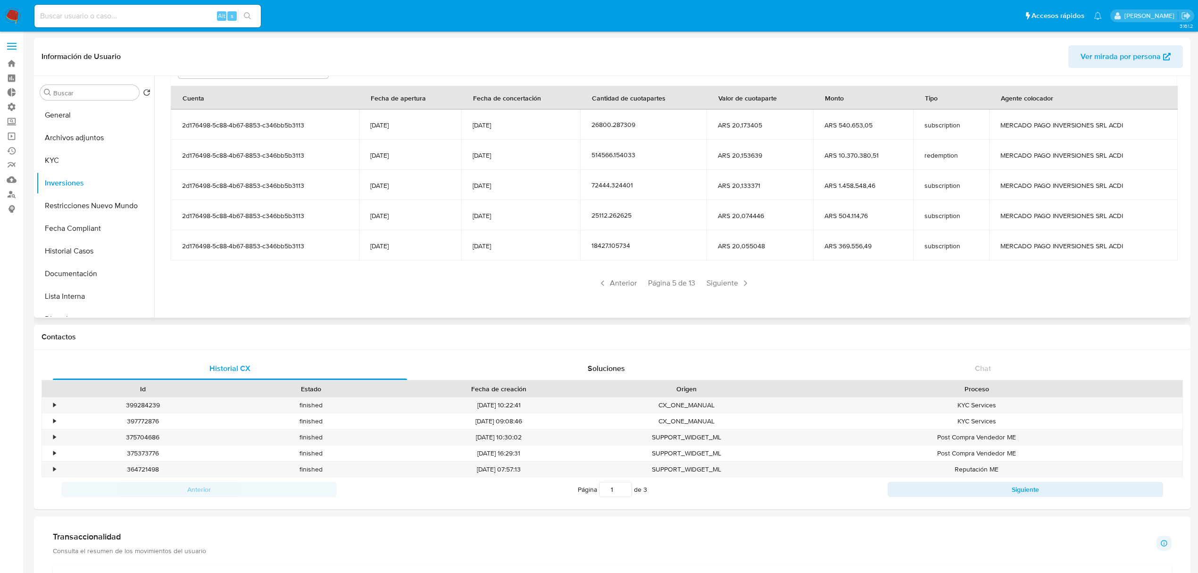
click at [730, 295] on div "Saldo en cuenta Total : ARS $81.221.757,46 USD Cambiar entre moneda local y USD…" at bounding box center [673, 148] width 1029 height 330
click at [731, 287] on span "Siguiente" at bounding box center [728, 282] width 51 height 15
click at [731, 289] on span "Siguiente" at bounding box center [728, 282] width 51 height 15
click at [731, 288] on span "Siguiente" at bounding box center [727, 282] width 51 height 15
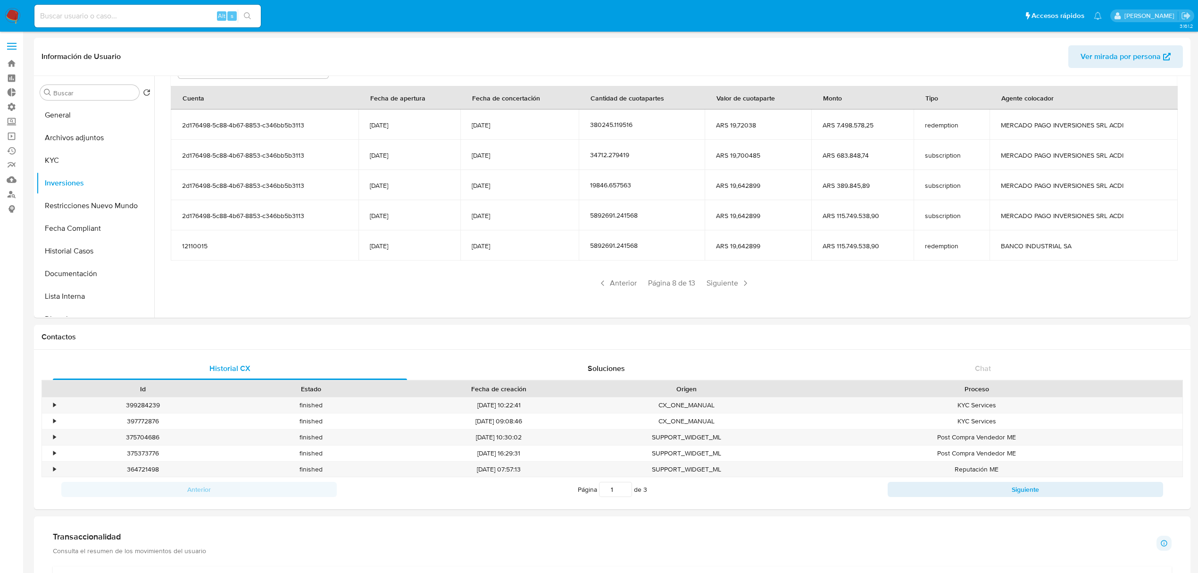
click at [731, 288] on span "Siguiente" at bounding box center [728, 282] width 51 height 15
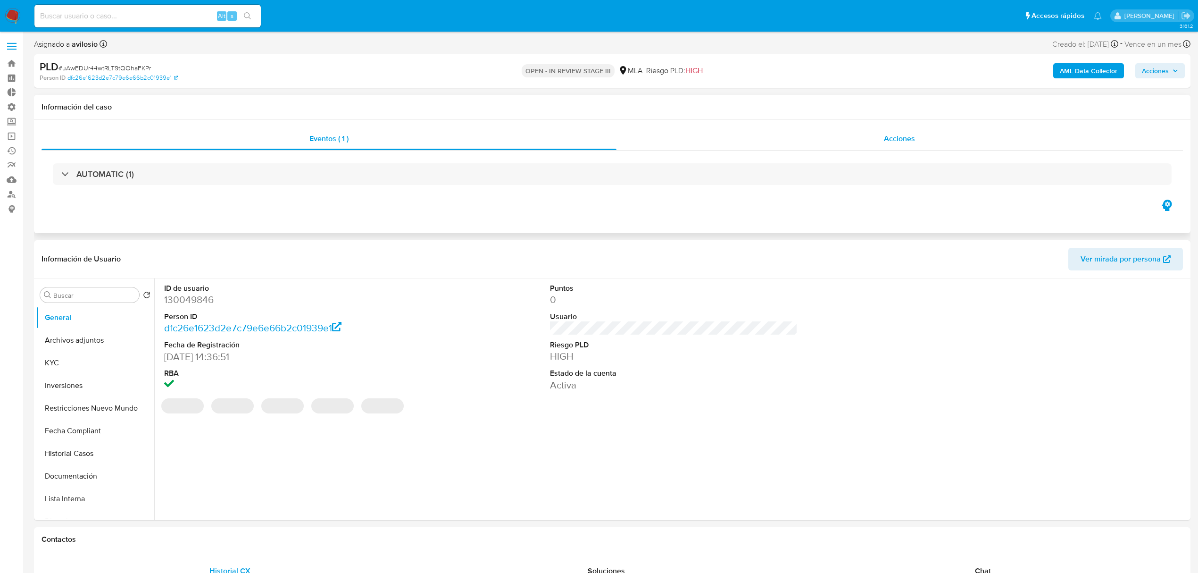
select select "10"
drag, startPoint x: 65, startPoint y: 383, endPoint x: 85, endPoint y: 376, distance: 21.5
click at [66, 383] on button "Inversiones" at bounding box center [91, 385] width 110 height 23
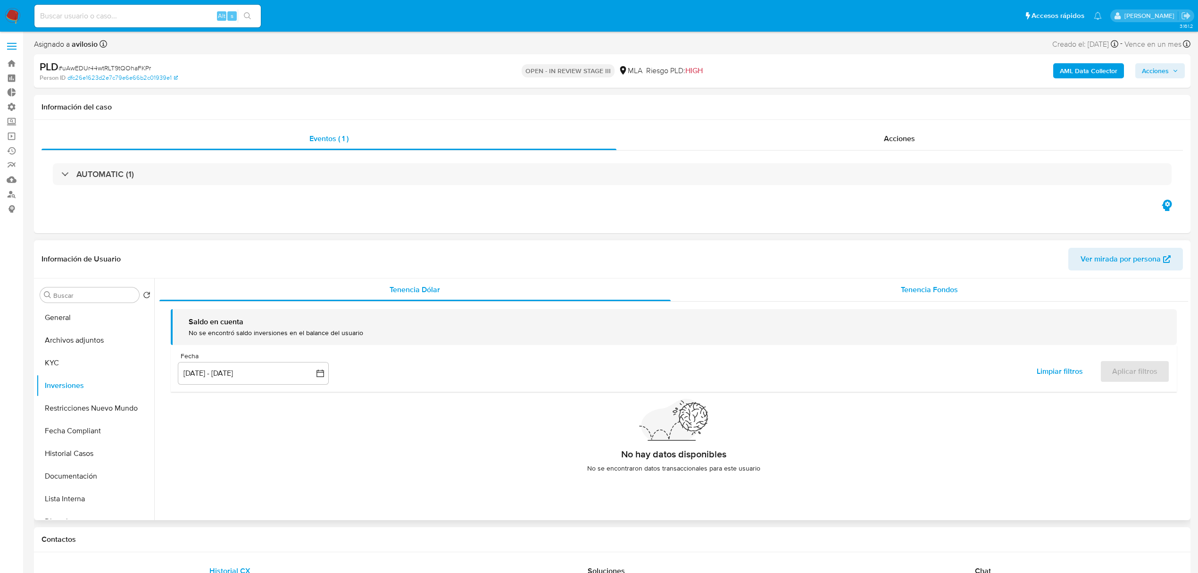
click at [862, 293] on div "Tenencia Fondos" at bounding box center [930, 289] width 518 height 23
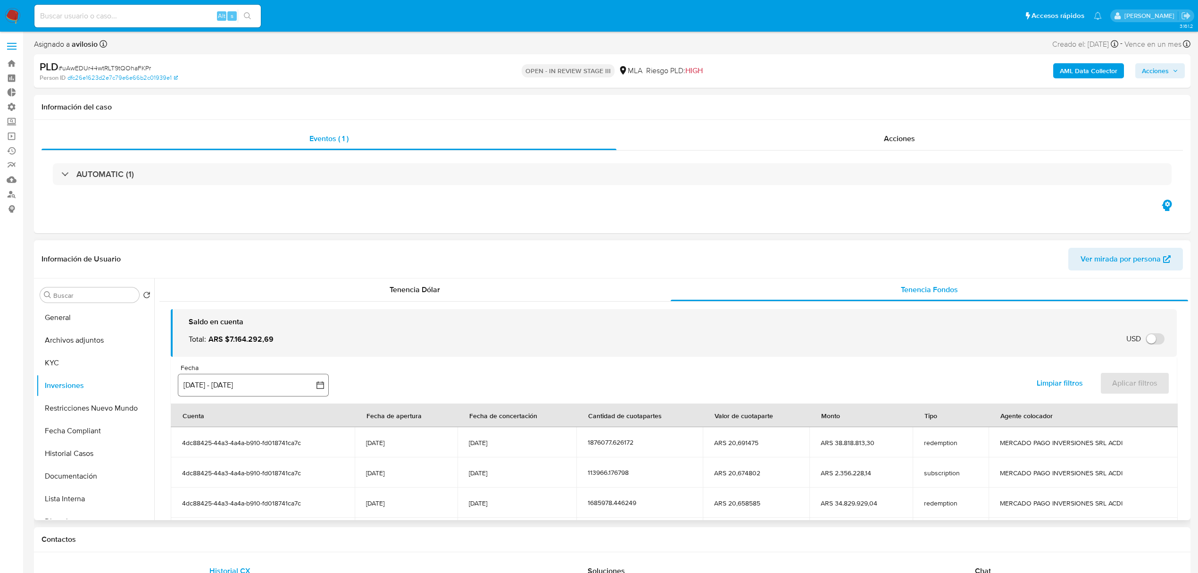
click at [239, 390] on button "[DATE] - [DATE]" at bounding box center [253, 385] width 151 height 23
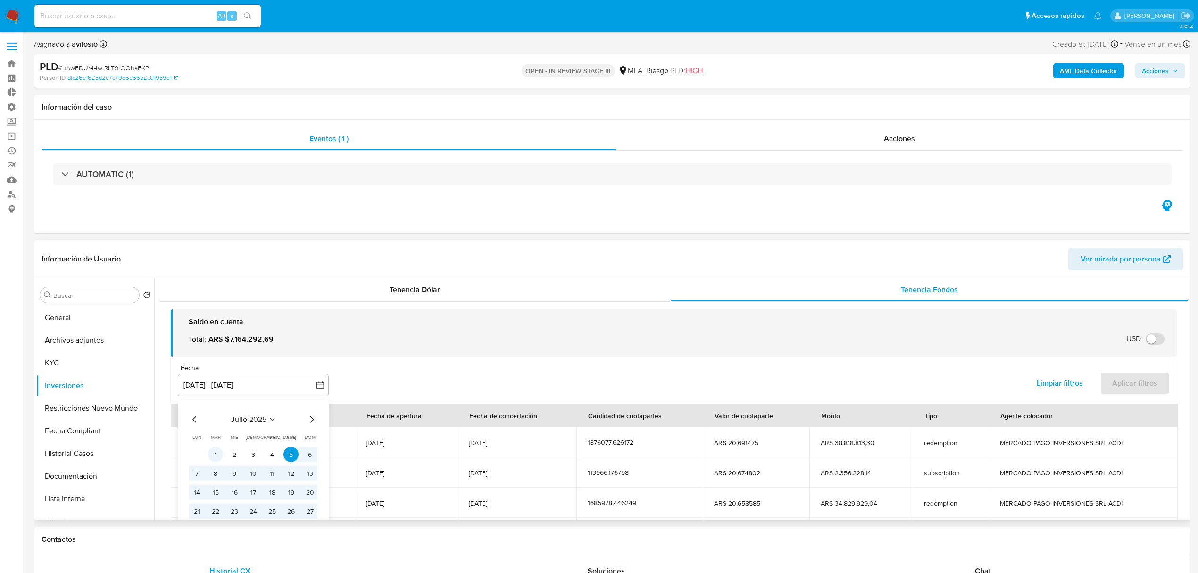
click at [217, 451] on button "1" at bounding box center [215, 454] width 15 height 15
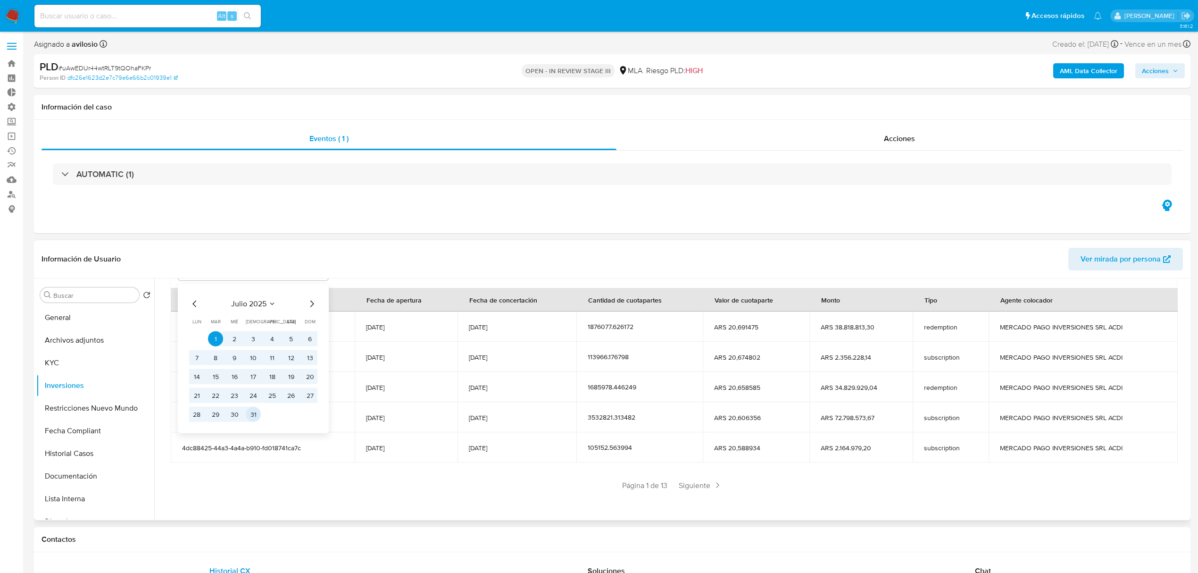
click at [252, 416] on button "31" at bounding box center [253, 414] width 15 height 15
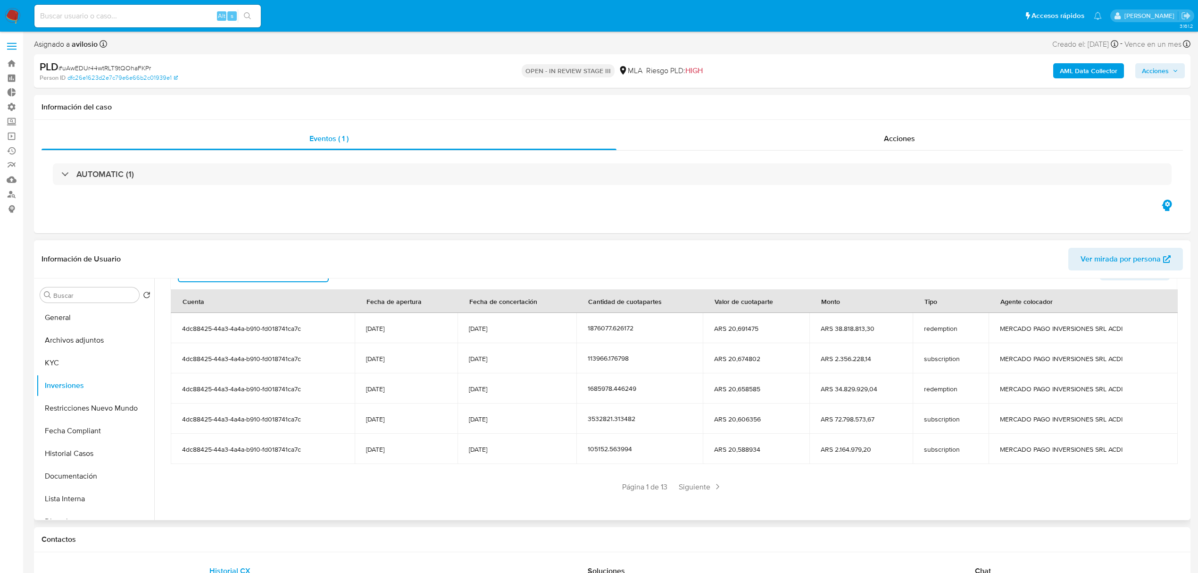
scroll to position [116, 0]
click at [695, 485] on span "Siguiente" at bounding box center [700, 484] width 51 height 15
drag, startPoint x: 698, startPoint y: 487, endPoint x: 706, endPoint y: 482, distance: 9.3
click at [698, 486] on div "Anterior Página 2 de 13 Siguiente" at bounding box center [674, 484] width 1006 height 15
click at [717, 480] on span "Siguiente" at bounding box center [728, 484] width 51 height 15
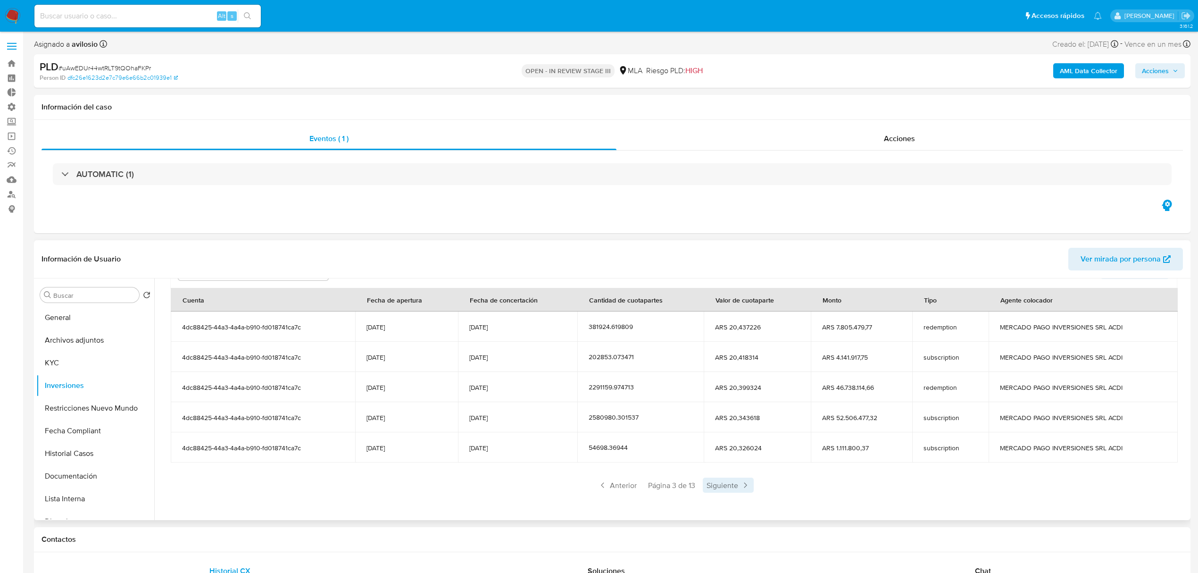
click at [729, 492] on span "Siguiente" at bounding box center [728, 484] width 51 height 15
click at [732, 491] on span "Siguiente" at bounding box center [728, 484] width 51 height 15
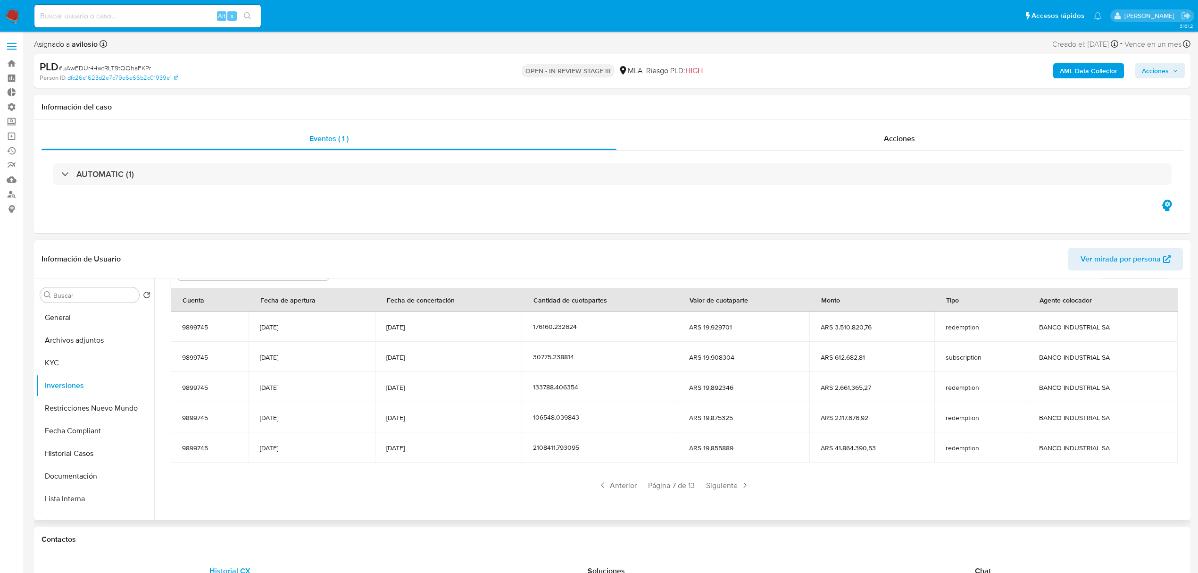
click at [732, 491] on span "Siguiente" at bounding box center [727, 484] width 51 height 15
click at [732, 491] on span "Siguiente" at bounding box center [728, 484] width 51 height 15
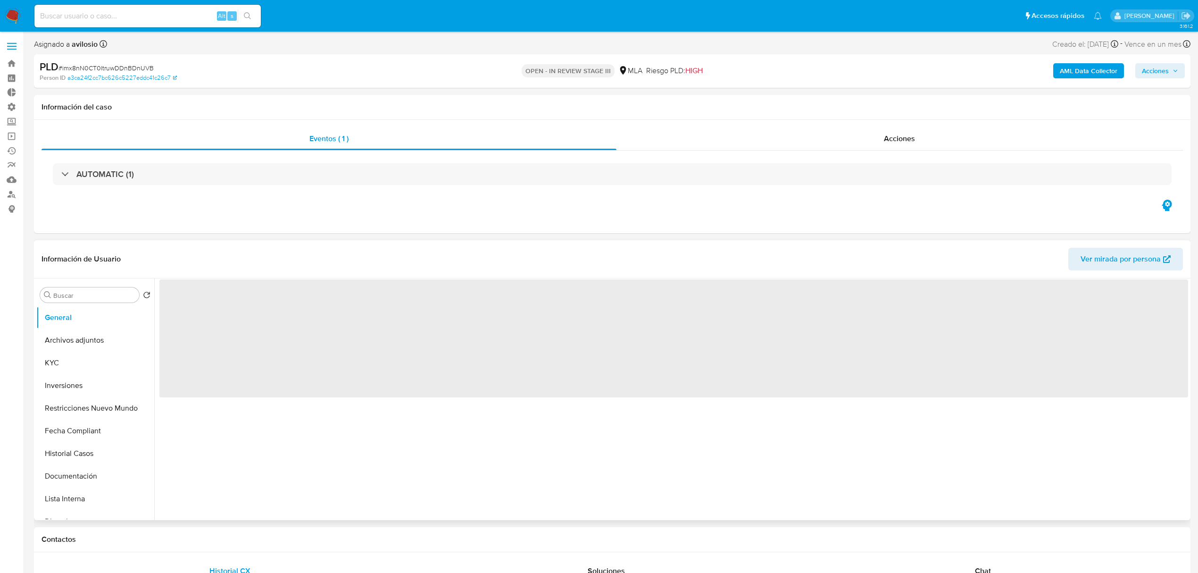
select select "10"
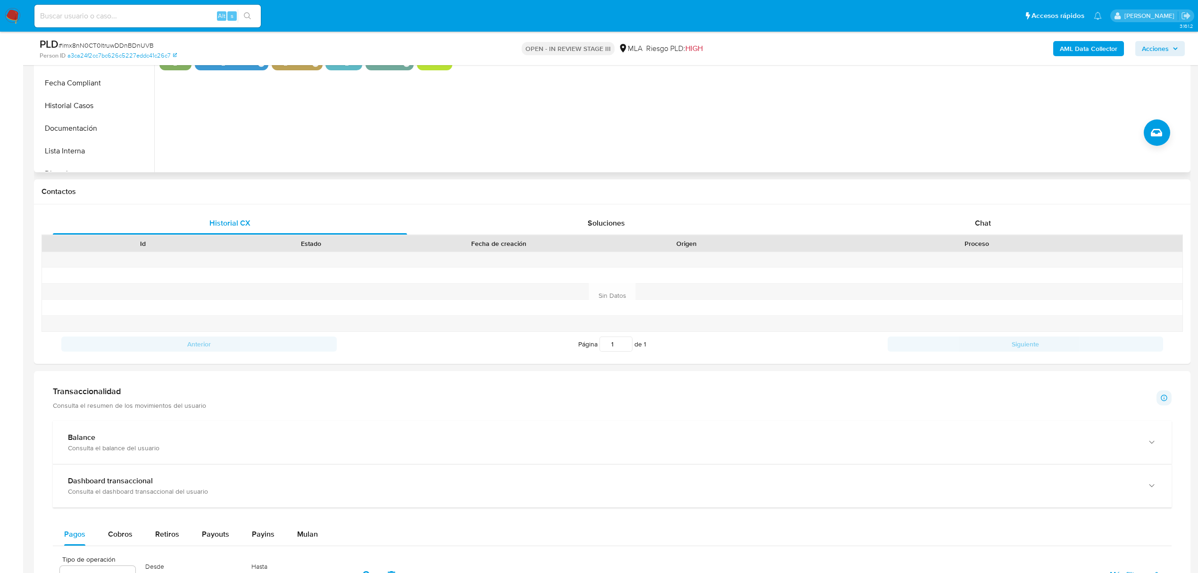
scroll to position [125, 0]
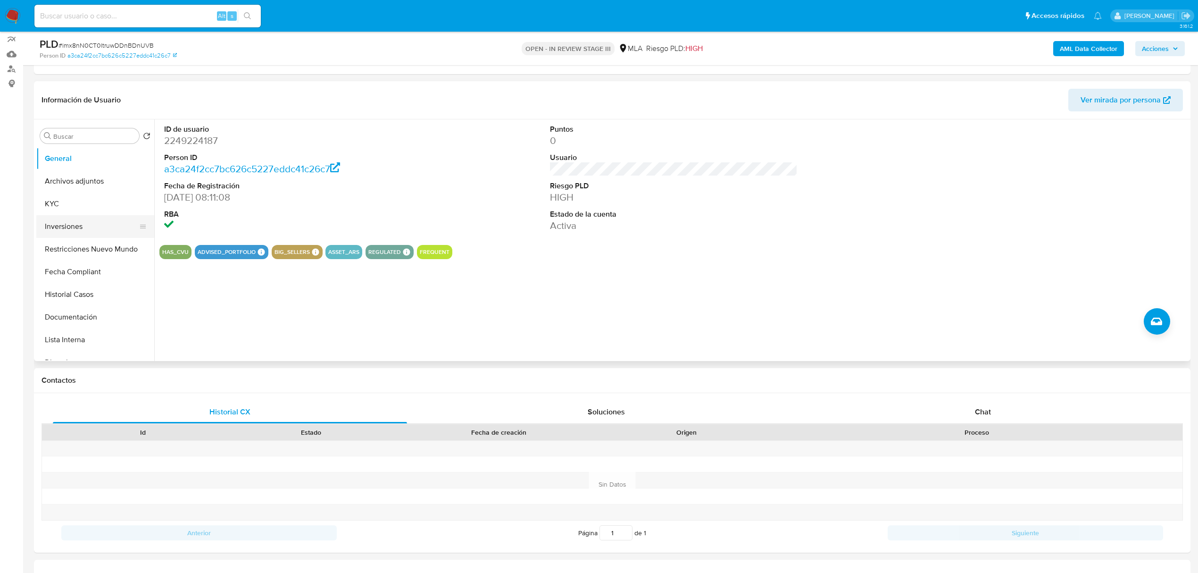
click at [65, 224] on button "Inversiones" at bounding box center [91, 226] width 110 height 23
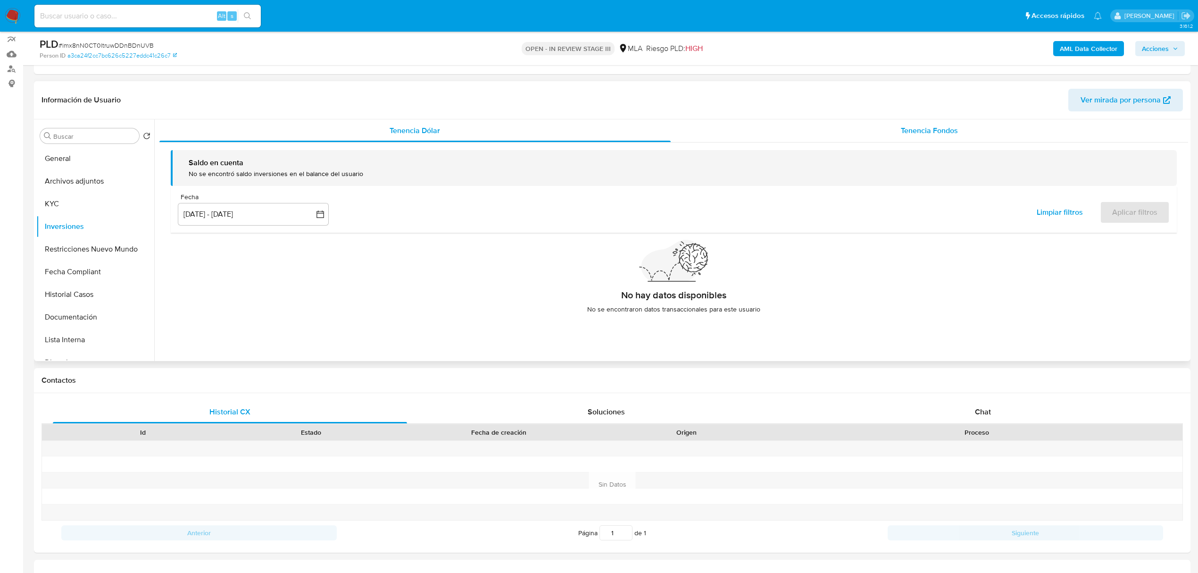
click at [949, 122] on div "Tenencia Fondos" at bounding box center [930, 130] width 518 height 23
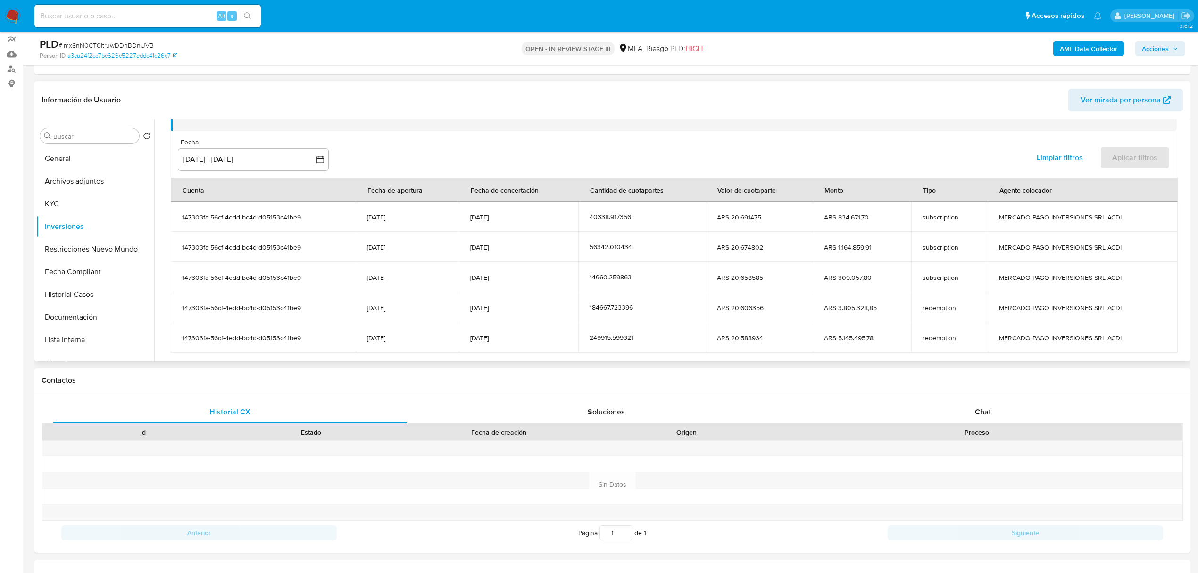
scroll to position [116, 0]
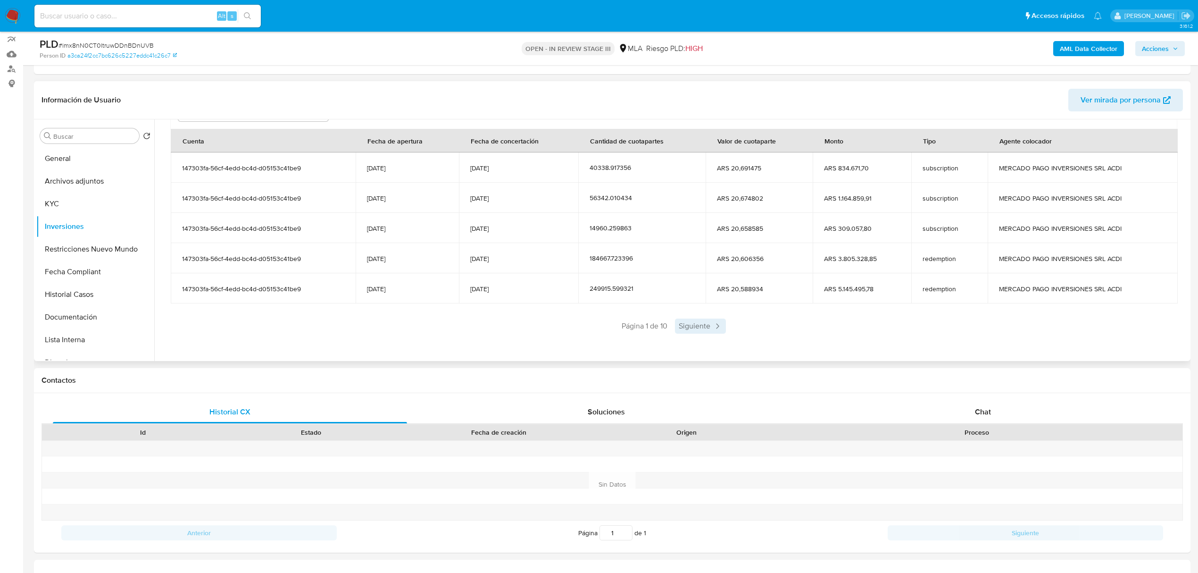
click at [700, 329] on span "Siguiente" at bounding box center [700, 325] width 51 height 15
click at [712, 332] on span "Siguiente" at bounding box center [728, 325] width 51 height 15
click at [714, 338] on div "Saldo en cuenta Total : ARS $2.871.312,77 USD Cambiar entre moneda local y USD …" at bounding box center [673, 192] width 1029 height 330
click at [720, 332] on span "Siguiente" at bounding box center [728, 325] width 51 height 15
click at [723, 331] on span "Siguiente" at bounding box center [728, 325] width 51 height 15
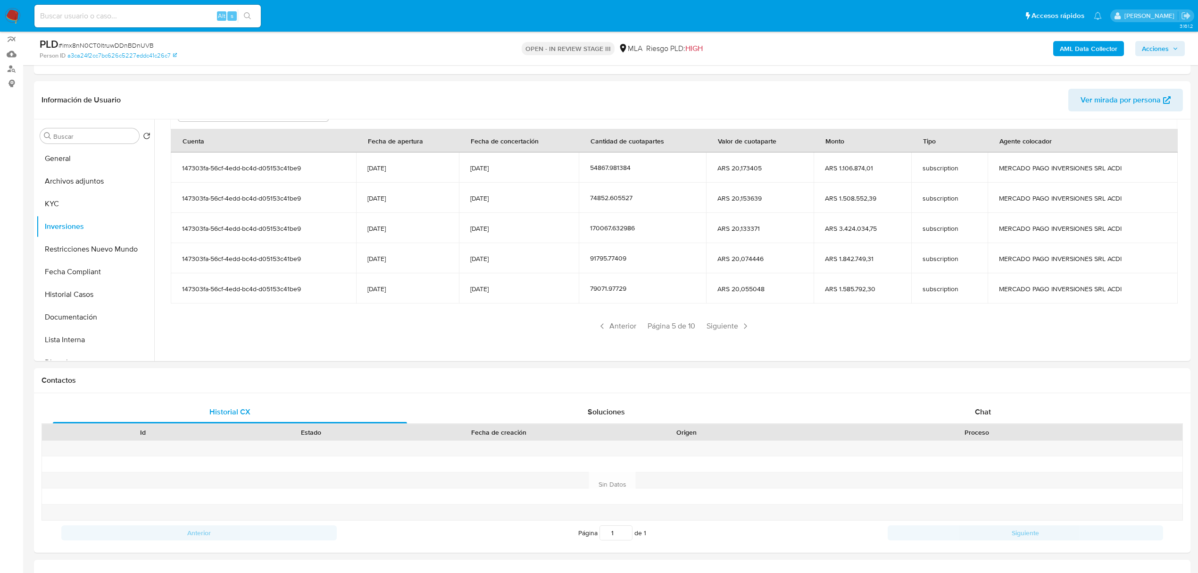
click at [723, 331] on span "Siguiente" at bounding box center [728, 325] width 51 height 15
click at [723, 329] on span "Siguiente" at bounding box center [728, 325] width 51 height 15
click at [723, 332] on span "Siguiente" at bounding box center [728, 325] width 51 height 15
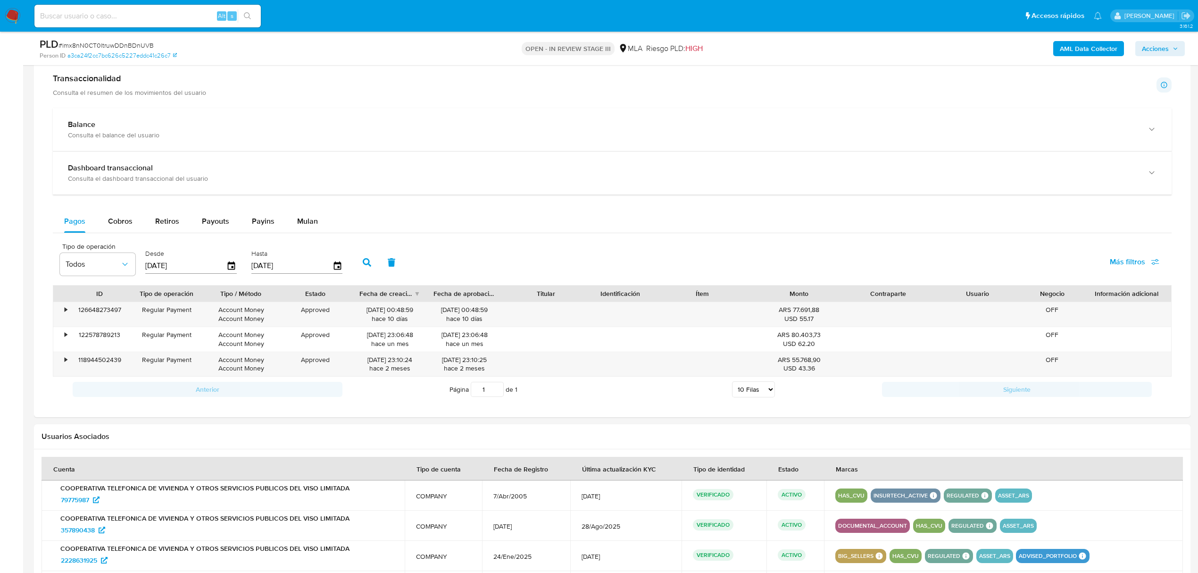
scroll to position [604, 0]
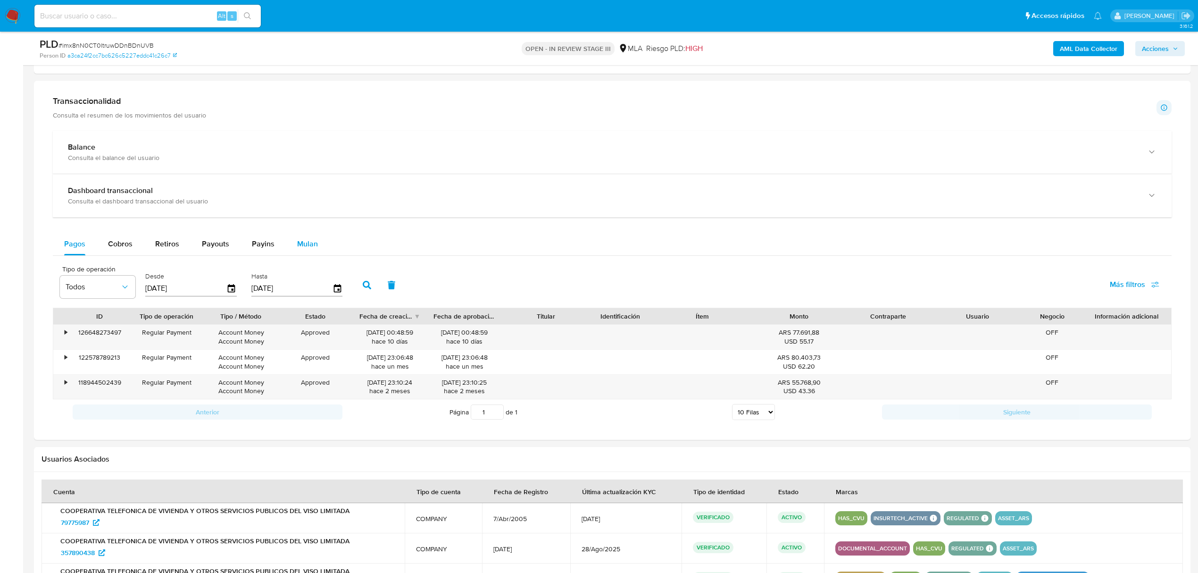
click at [299, 249] on span "Mulan" at bounding box center [307, 243] width 21 height 11
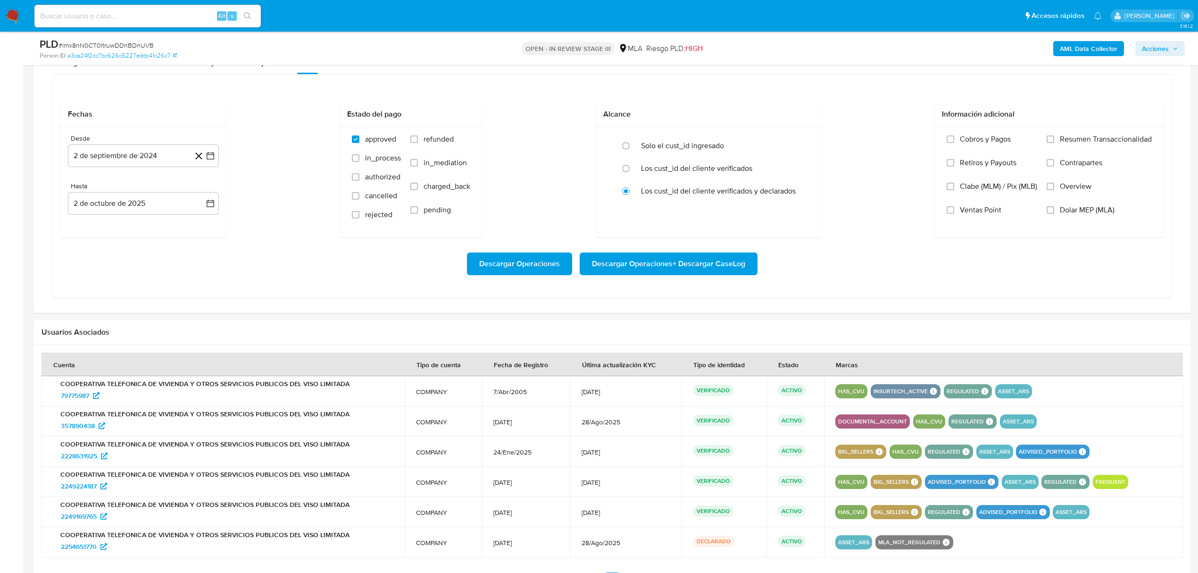
scroll to position [793, 0]
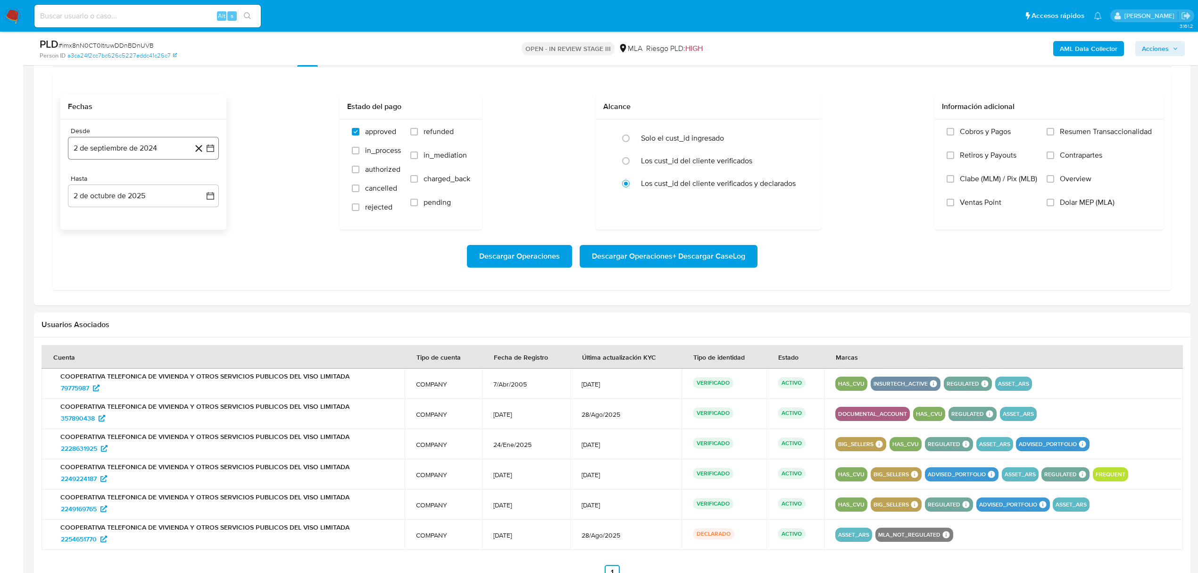
click at [108, 151] on button "2 de septiembre de 2024" at bounding box center [143, 148] width 151 height 23
drag, startPoint x: 72, startPoint y: 188, endPoint x: 77, endPoint y: 184, distance: 6.8
click at [74, 187] on div "septiembre 2024 septiembre 2024 lun lunes mar martes mié miércoles jue jueves v…" at bounding box center [143, 247] width 151 height 168
click at [78, 183] on div "septiembre 2024 septiembre 2024 lun lunes mar martes mié miércoles jue jueves v…" at bounding box center [143, 247] width 151 height 168
click at [88, 182] on icon "Mes anterior" at bounding box center [84, 182] width 11 height 11
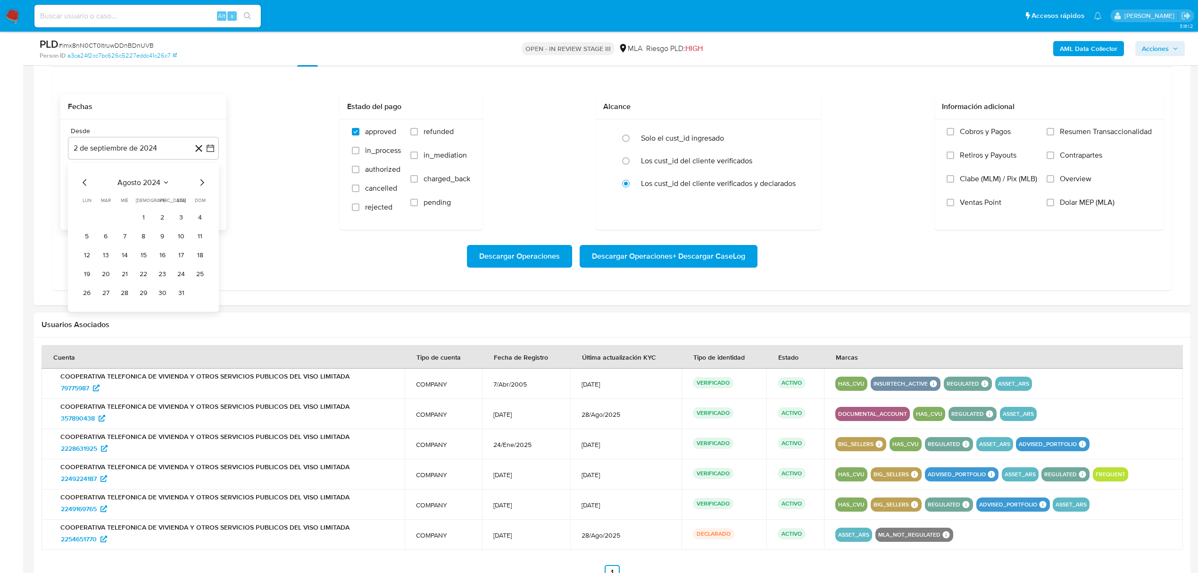
click at [88, 182] on icon "Mes anterior" at bounding box center [84, 182] width 11 height 11
click at [87, 182] on icon "Mes anterior" at bounding box center [84, 182] width 11 height 11
click at [183, 219] on button "1" at bounding box center [181, 217] width 15 height 15
click at [146, 201] on button "2 de octubre de 2025" at bounding box center [143, 195] width 151 height 23
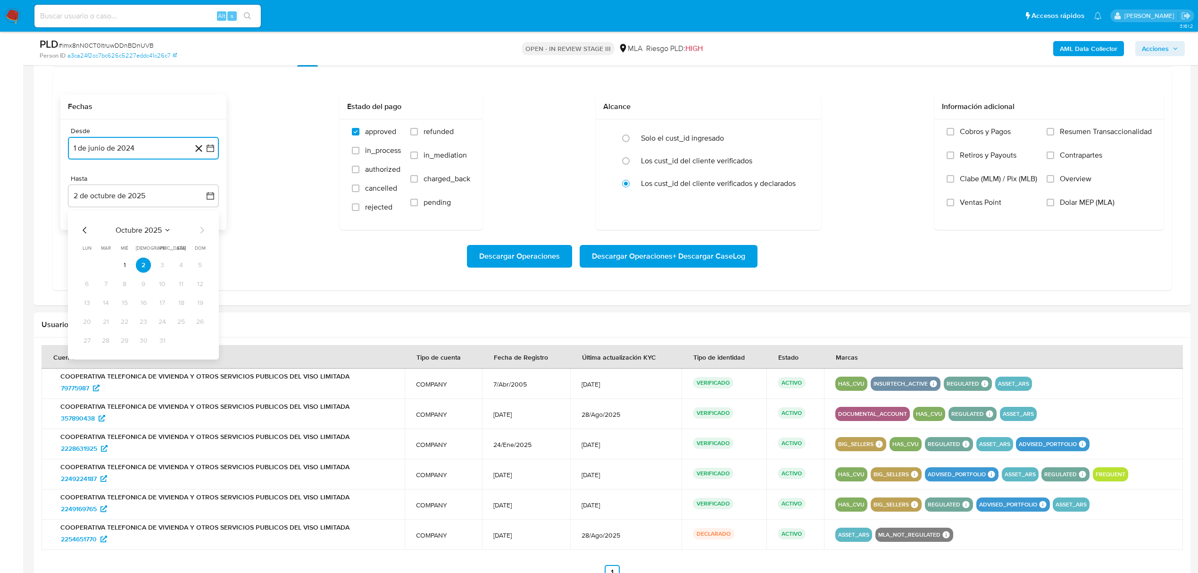
click at [83, 230] on icon "Mes anterior" at bounding box center [84, 229] width 11 height 11
click at [204, 342] on button "31" at bounding box center [199, 340] width 15 height 15
click at [1062, 207] on span "Dolar MEP (MLA)" at bounding box center [1087, 202] width 55 height 9
click at [1054, 206] on input "Dolar MEP (MLA)" at bounding box center [1051, 203] width 8 height 8
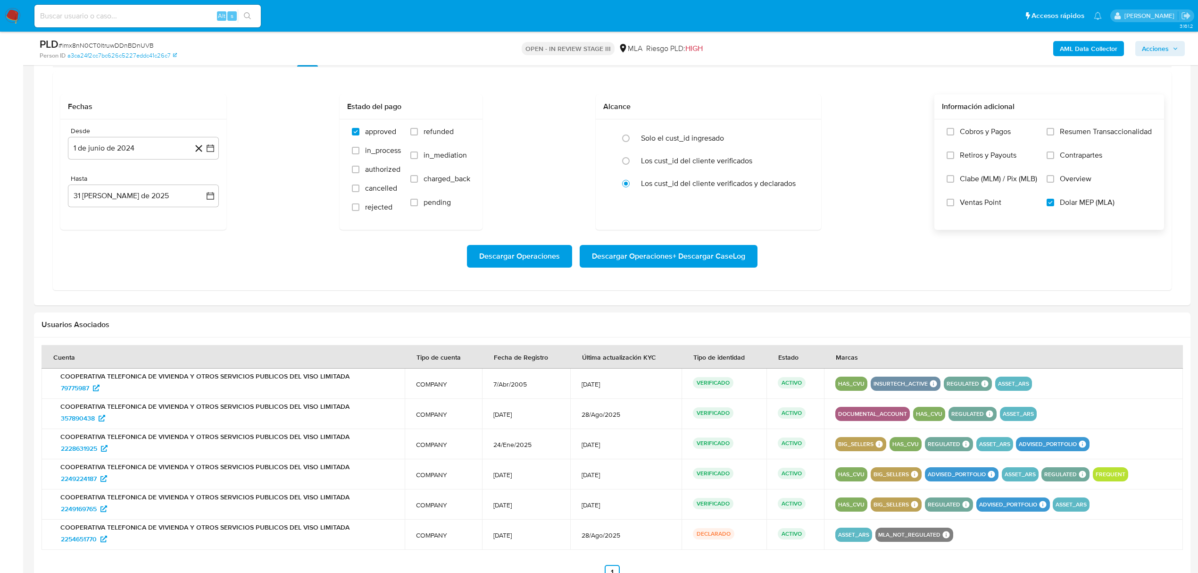
click at [670, 265] on span "Descargar Operaciones + Descargar CaseLog" at bounding box center [668, 256] width 153 height 21
